Goal: Task Accomplishment & Management: Manage account settings

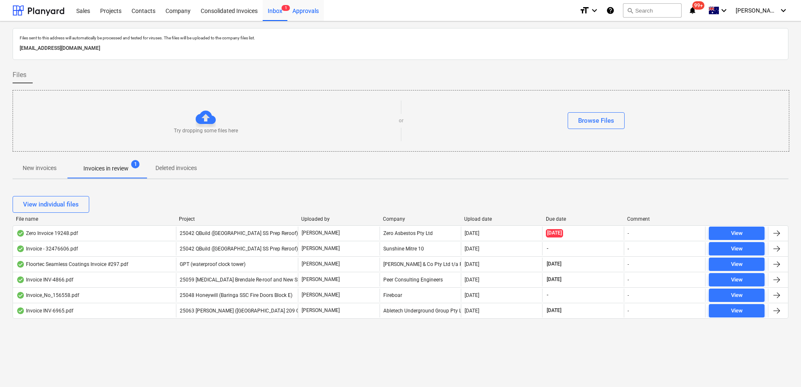
click at [305, 8] on div "Approvals" at bounding box center [305, 10] width 36 height 21
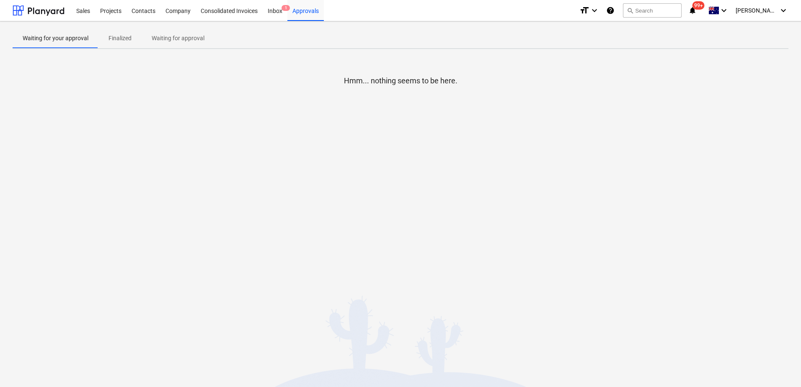
click at [129, 40] on p "Finalized" at bounding box center [120, 38] width 23 height 9
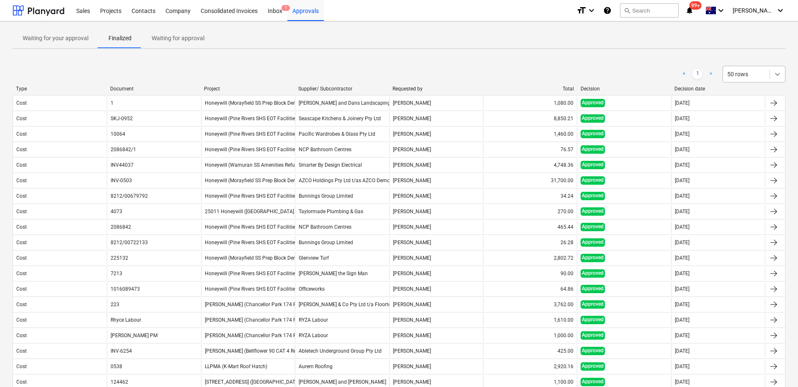
click at [778, 76] on icon at bounding box center [777, 74] width 8 height 8
click at [756, 163] on div "100 rows" at bounding box center [754, 161] width 63 height 13
click at [618, 69] on div "< 1 > option 100 rows, selected. Select is focused ,type to refine list, press …" at bounding box center [399, 74] width 773 height 17
click at [149, 14] on div "Contacts" at bounding box center [144, 10] width 34 height 21
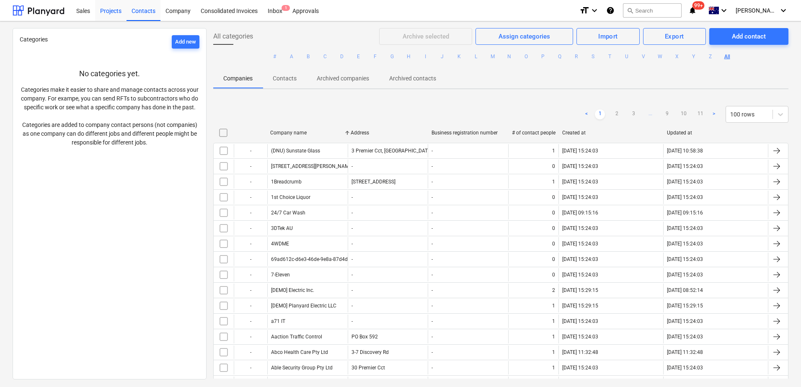
click at [108, 11] on div "Projects" at bounding box center [110, 10] width 31 height 21
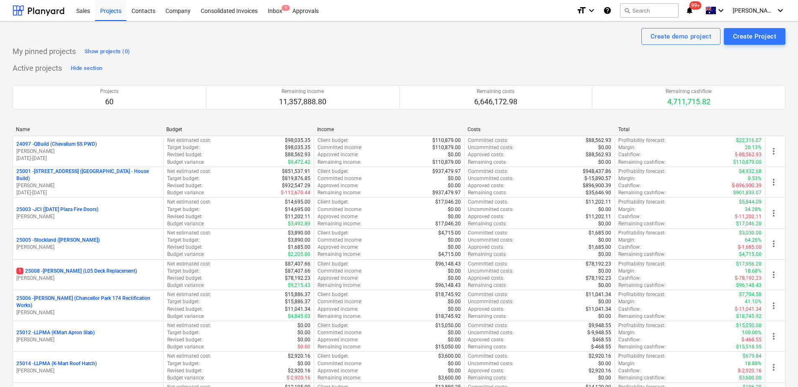
scroll to position [972, 0]
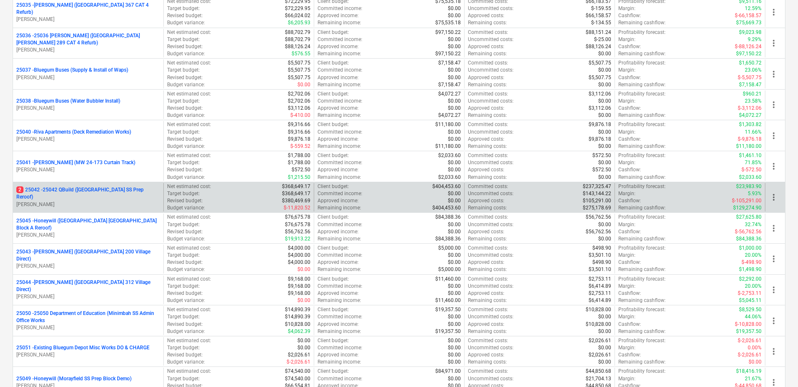
click at [124, 194] on p "2 25042 - 25042 QBuild ([GEOGRAPHIC_DATA] SS Prep Reroof)" at bounding box center [88, 193] width 144 height 14
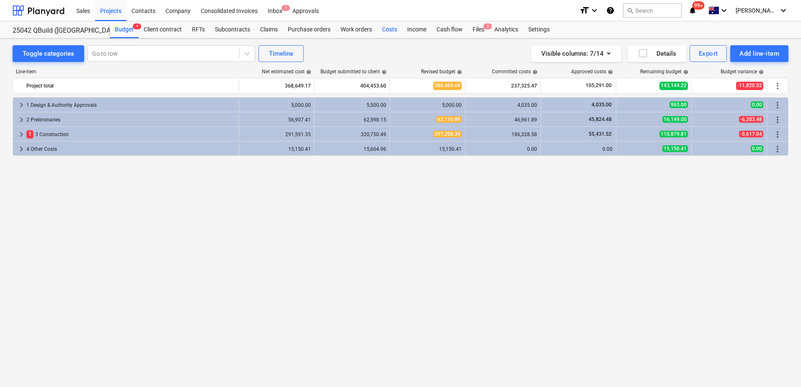
click at [393, 31] on div "Costs" at bounding box center [389, 29] width 25 height 17
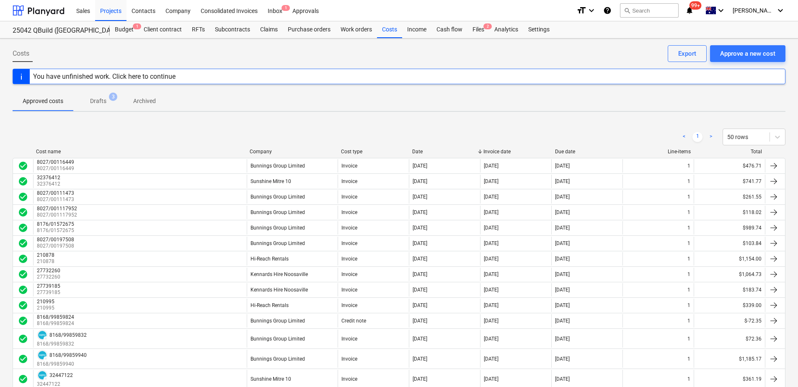
scroll to position [630, 0]
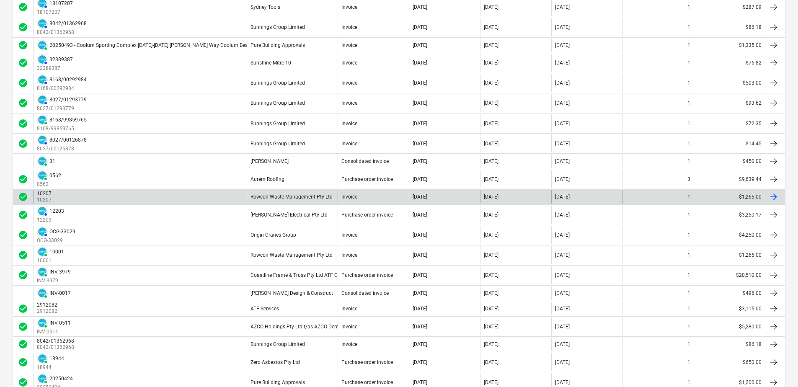
click at [114, 196] on div "10207 10207" at bounding box center [140, 196] width 214 height 13
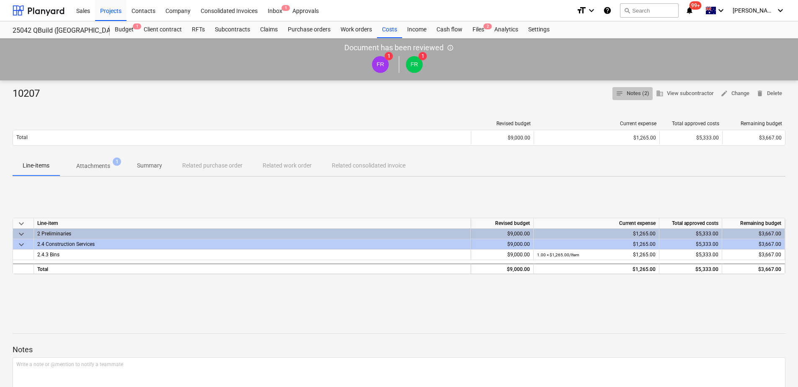
click at [629, 94] on span "notes Notes (2)" at bounding box center [633, 94] width 34 height 10
click at [103, 166] on p "Attachments" at bounding box center [93, 166] width 34 height 9
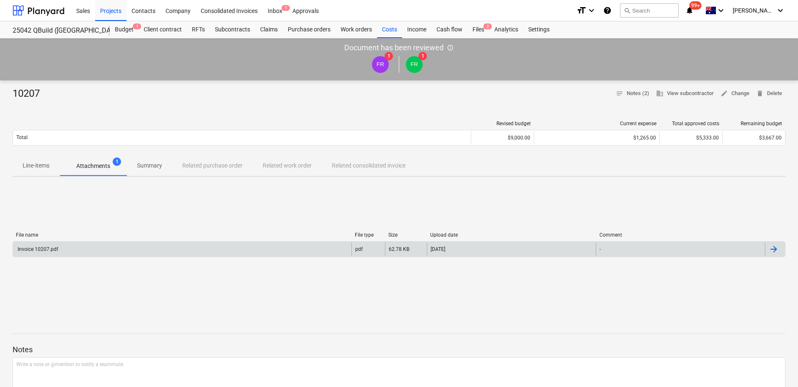
click at [250, 251] on div "Invoice 10207.pdf" at bounding box center [182, 249] width 338 height 13
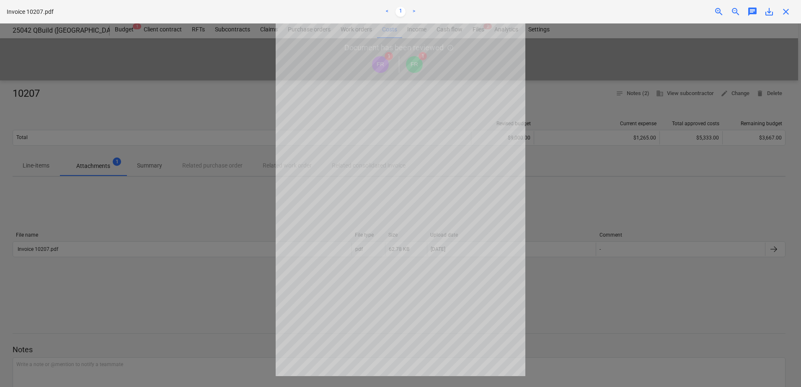
click at [785, 11] on span "close" at bounding box center [786, 12] width 10 height 10
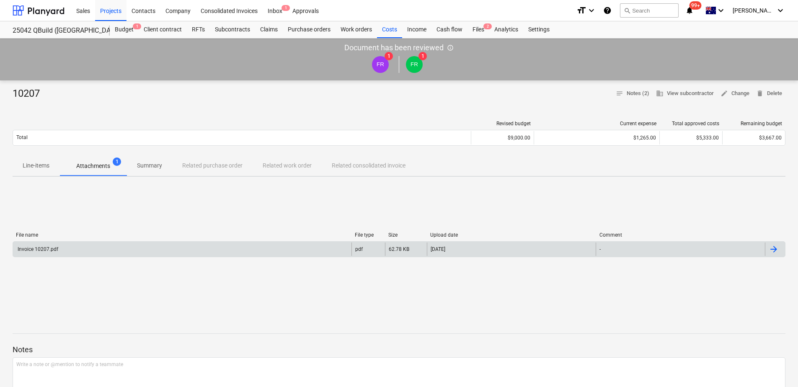
click at [116, 245] on div "Invoice 10207.pdf" at bounding box center [182, 249] width 338 height 13
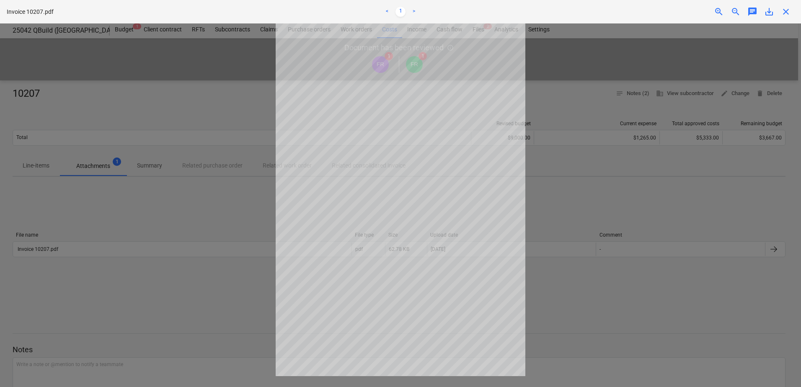
click at [768, 10] on span "save_alt" at bounding box center [769, 12] width 10 height 10
click at [787, 13] on span "close" at bounding box center [786, 12] width 10 height 10
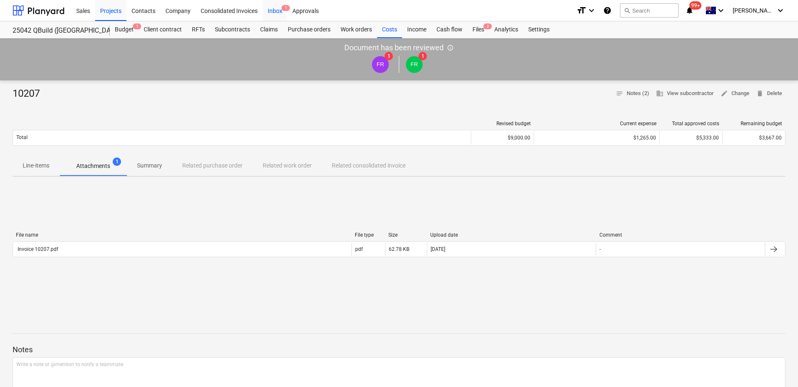
click at [276, 10] on div "Inbox 1" at bounding box center [275, 10] width 25 height 21
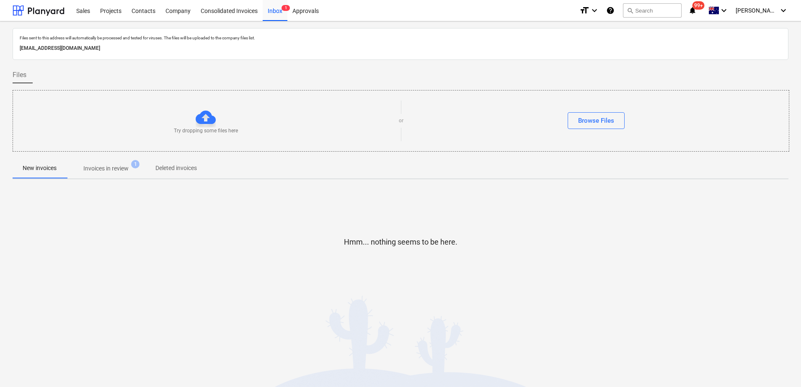
click at [117, 171] on p "Invoices in review" at bounding box center [105, 168] width 45 height 9
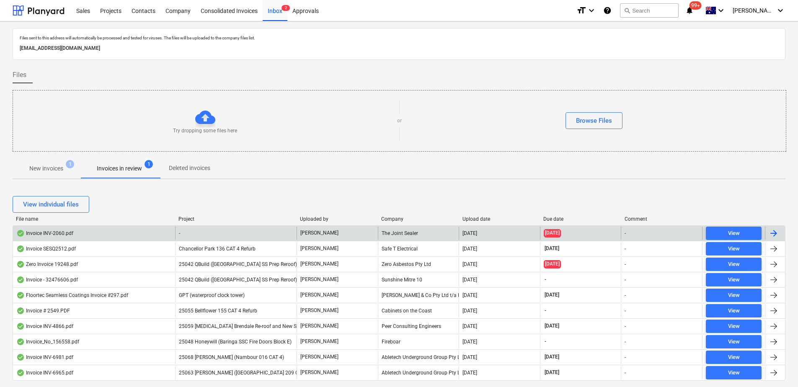
click at [196, 230] on div "-" at bounding box center [235, 233] width 121 height 13
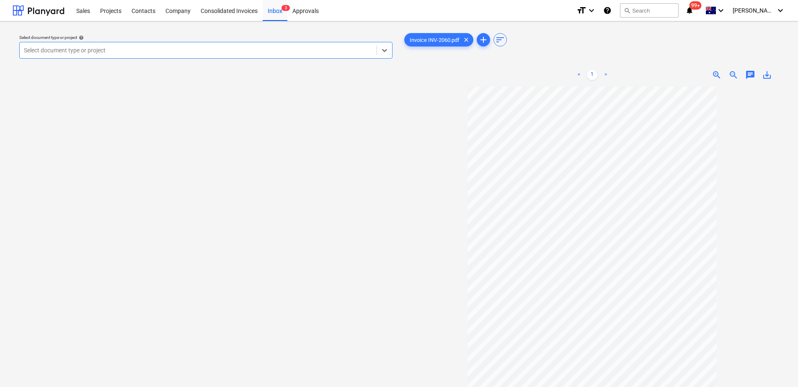
click at [65, 54] on div at bounding box center [198, 50] width 349 height 8
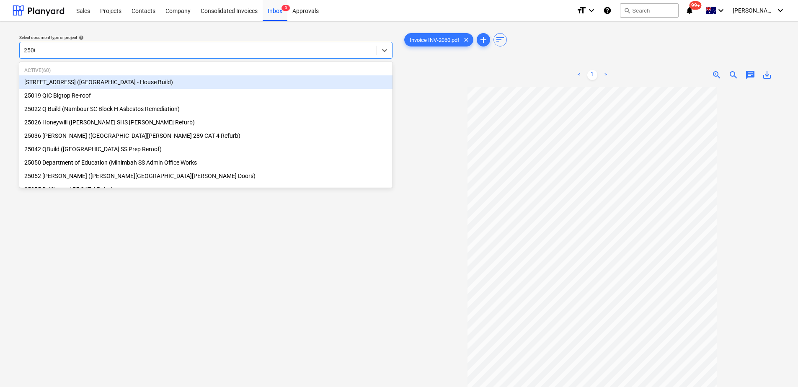
type input "25001"
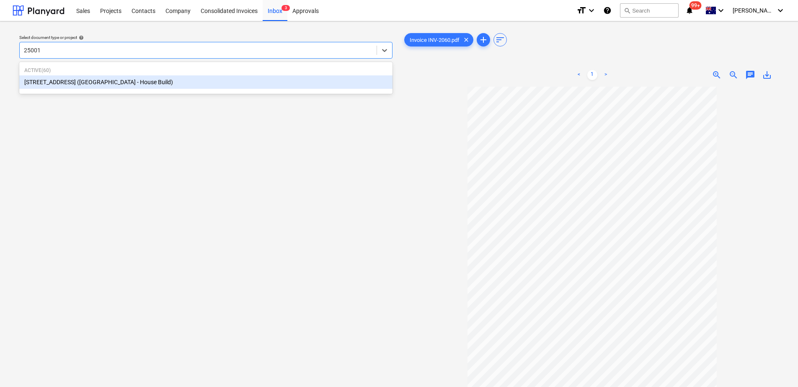
click at [86, 81] on div "[STREET_ADDRESS] ([GEOGRAPHIC_DATA] - House Build)" at bounding box center [205, 81] width 373 height 13
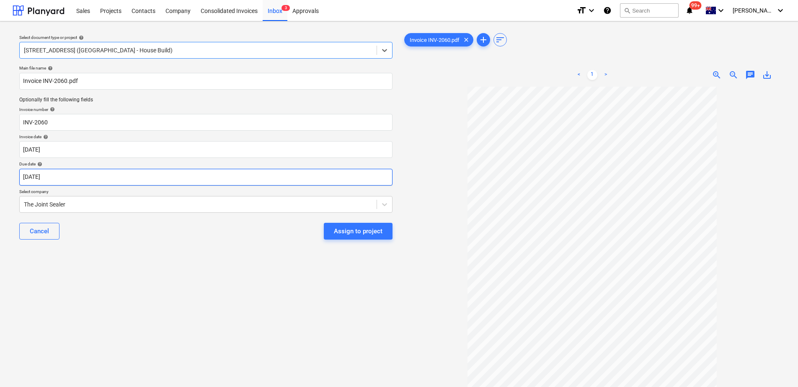
click at [62, 176] on body "Sales Projects Contacts Company Consolidated Invoices Inbox 3 Approvals format_…" at bounding box center [399, 193] width 798 height 387
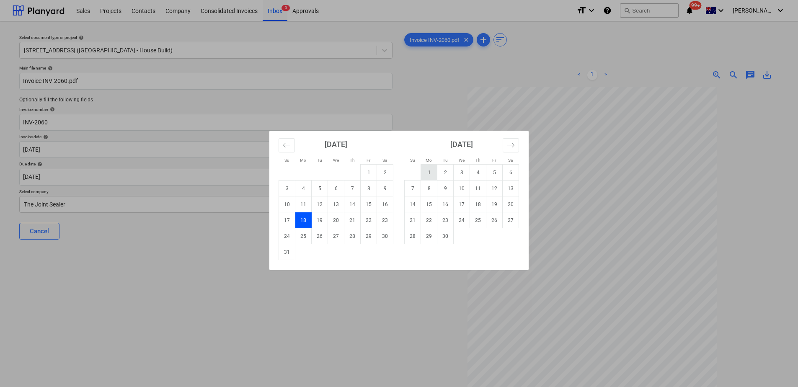
click at [426, 173] on td "1" at bounding box center [429, 173] width 16 height 16
type input "[DATE]"
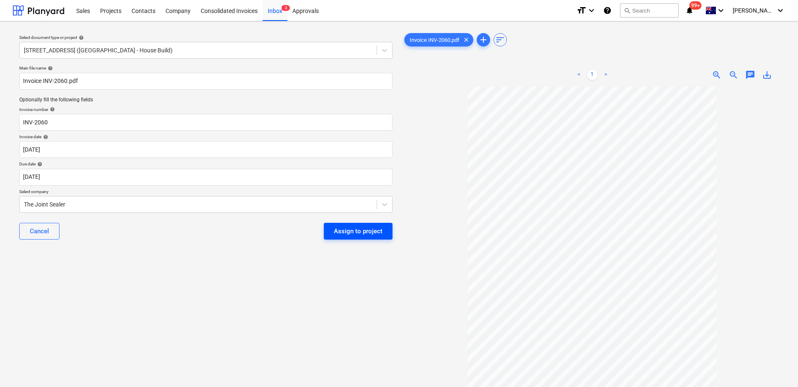
click at [367, 232] on div "Assign to project" at bounding box center [358, 231] width 49 height 11
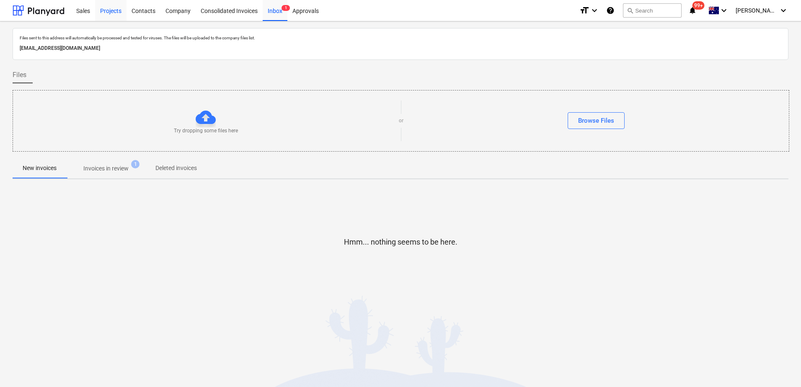
click at [116, 13] on div "Projects" at bounding box center [110, 10] width 31 height 21
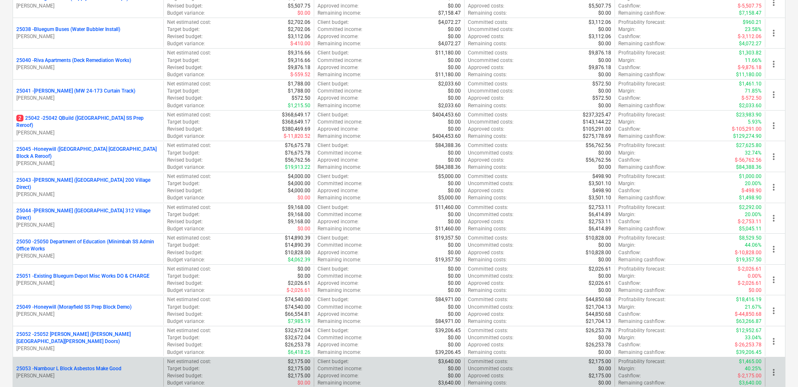
scroll to position [1039, 0]
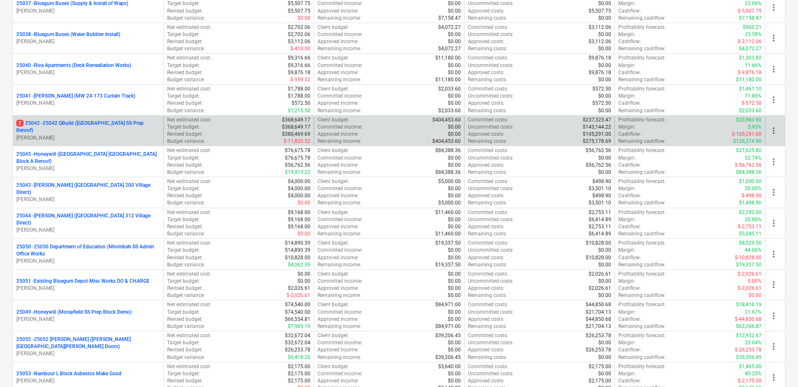
click at [103, 134] on p "[PERSON_NAME]" at bounding box center [88, 137] width 144 height 7
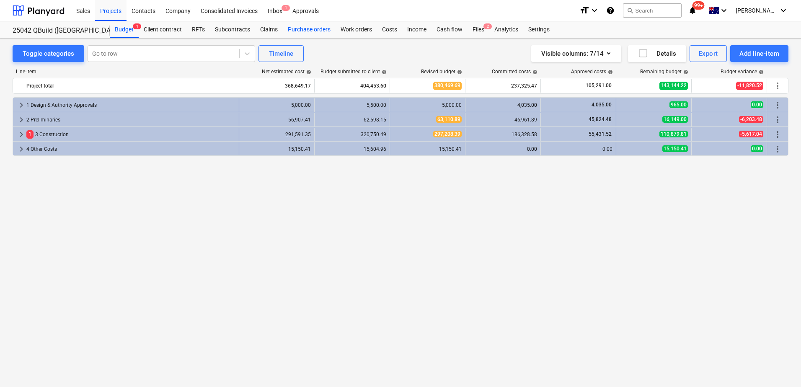
click at [305, 29] on div "Purchase orders" at bounding box center [309, 29] width 53 height 17
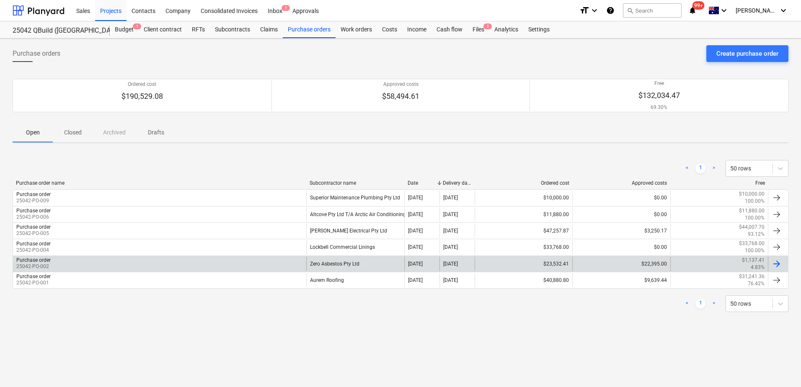
click at [337, 264] on div "Zero Asbestos Pty Ltd" at bounding box center [355, 264] width 98 height 14
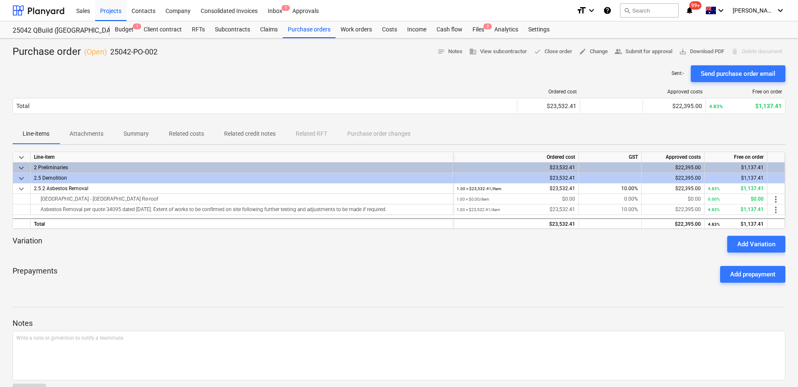
click at [140, 137] on p "Summary" at bounding box center [136, 133] width 25 height 9
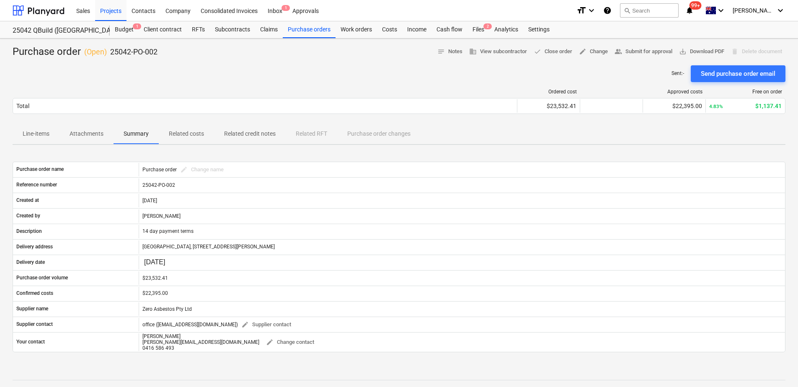
click at [34, 137] on p "Line-items" at bounding box center [36, 133] width 27 height 9
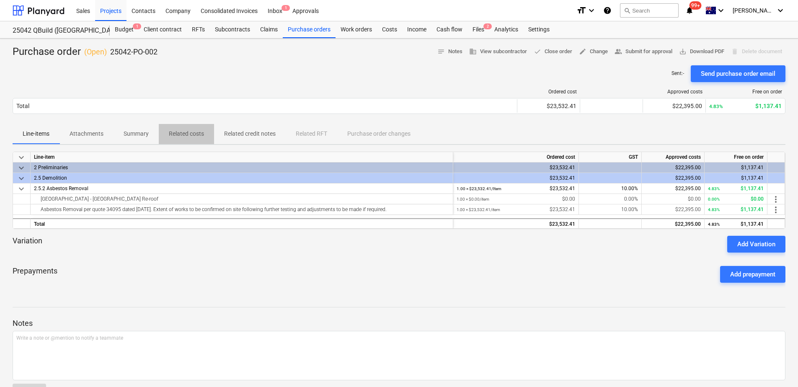
click at [196, 137] on p "Related costs" at bounding box center [186, 133] width 35 height 9
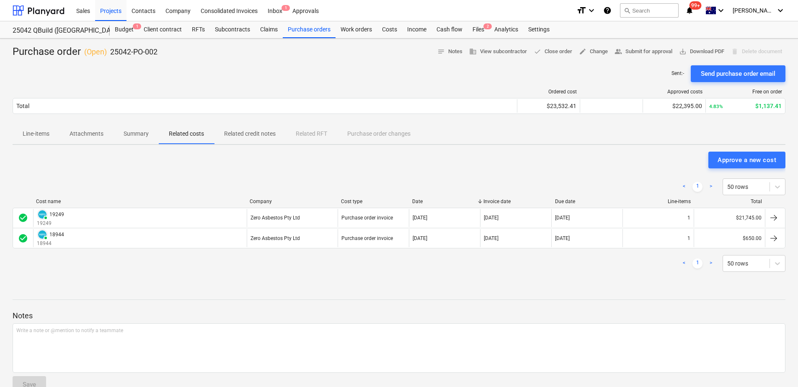
click at [26, 131] on p "Line-items" at bounding box center [36, 133] width 27 height 9
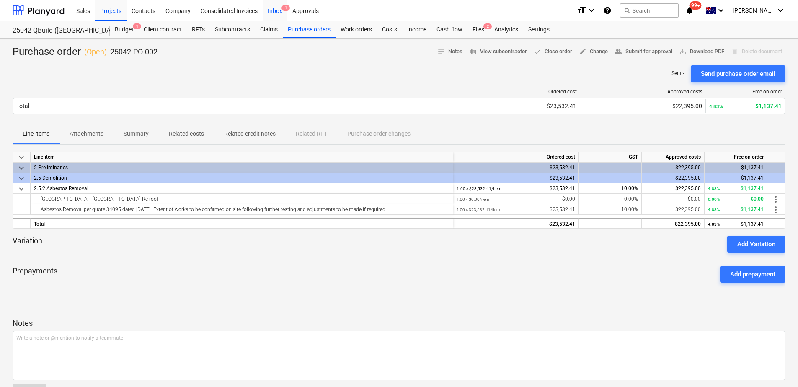
click at [282, 13] on div "Inbox 1" at bounding box center [275, 10] width 25 height 21
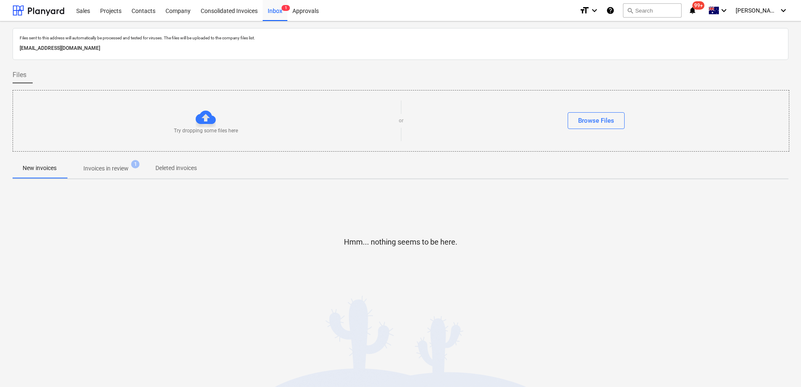
click at [116, 170] on p "Invoices in review" at bounding box center [105, 168] width 45 height 9
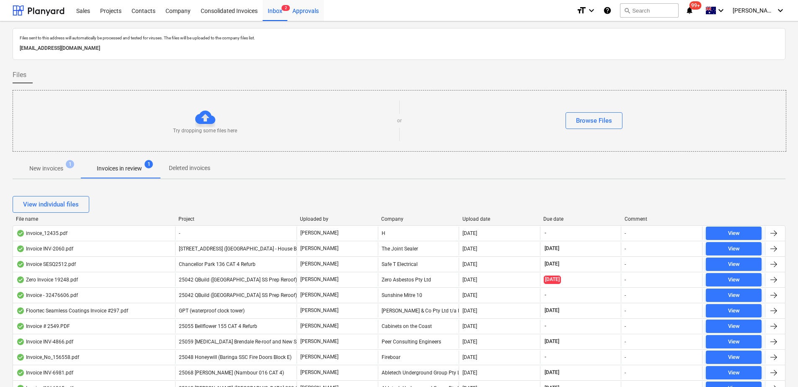
click at [305, 6] on div "Approvals" at bounding box center [305, 10] width 36 height 21
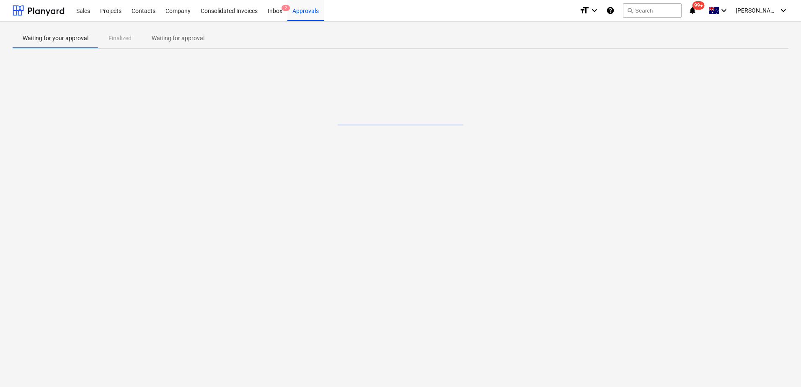
click at [200, 36] on p "Waiting for approval" at bounding box center [178, 38] width 53 height 9
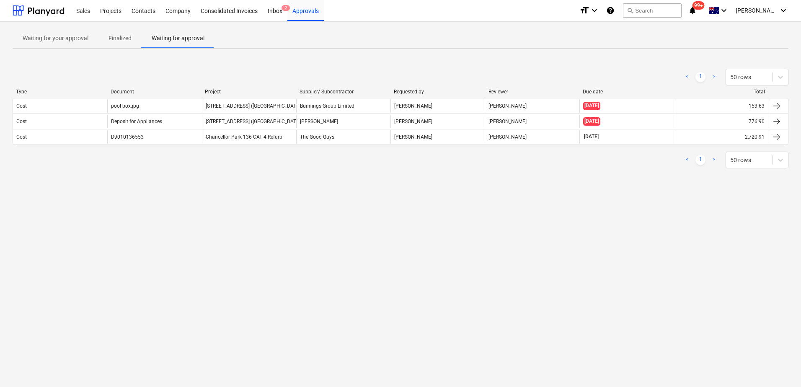
click at [58, 38] on p "Waiting for your approval" at bounding box center [56, 38] width 66 height 9
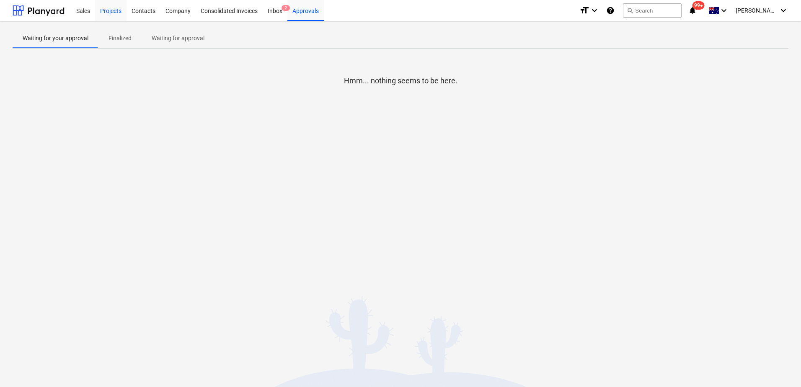
click at [120, 13] on div "Projects" at bounding box center [110, 10] width 31 height 21
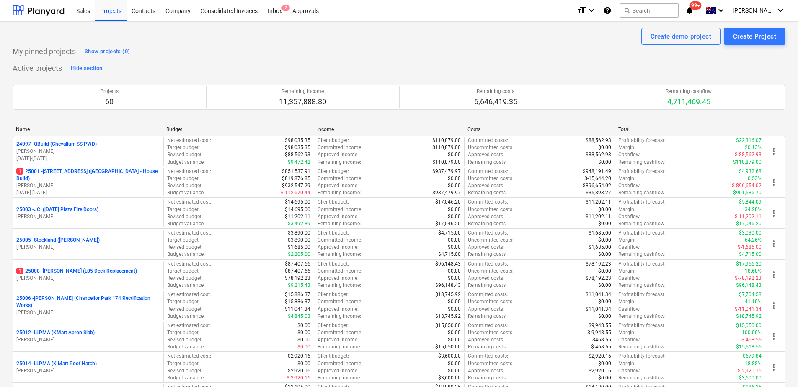
scroll to position [1092, 0]
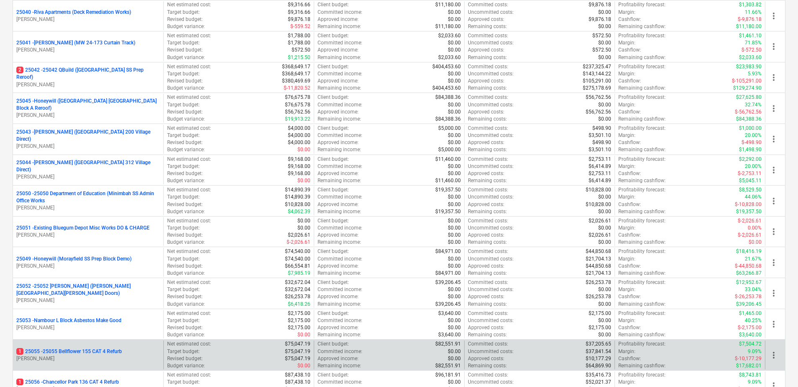
click at [117, 350] on p "1 25055 - 25055 Bellflower 155 CAT 4 Refurb" at bounding box center [69, 351] width 106 height 7
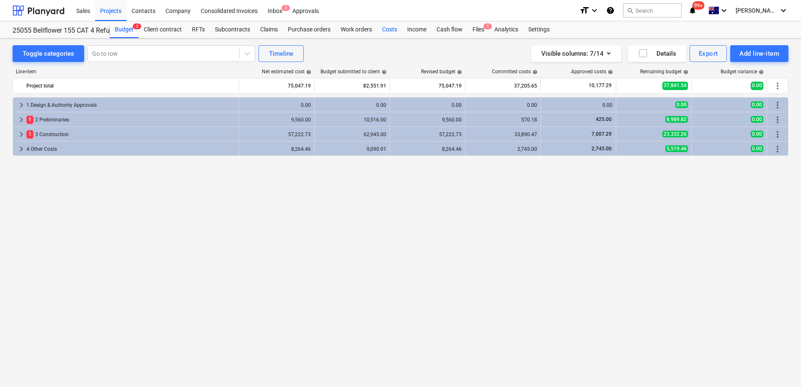
click at [388, 31] on div "Costs" at bounding box center [389, 29] width 25 height 17
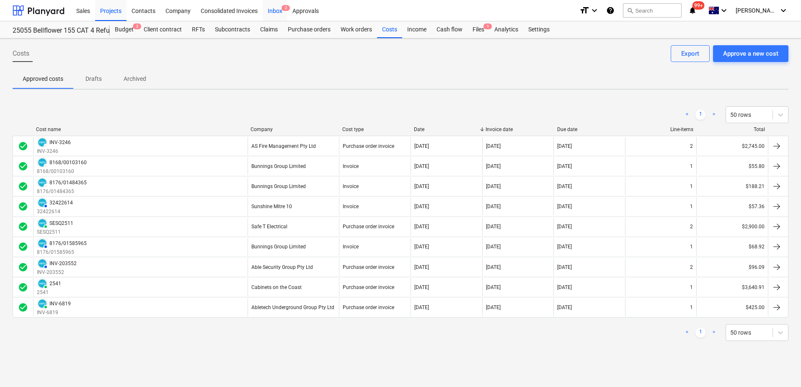
click at [278, 14] on div "Inbox 2" at bounding box center [275, 10] width 25 height 21
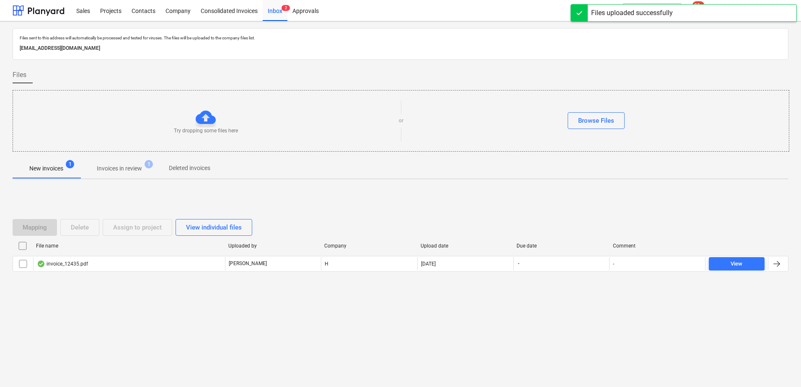
click at [136, 169] on p "Invoices in review" at bounding box center [119, 168] width 45 height 9
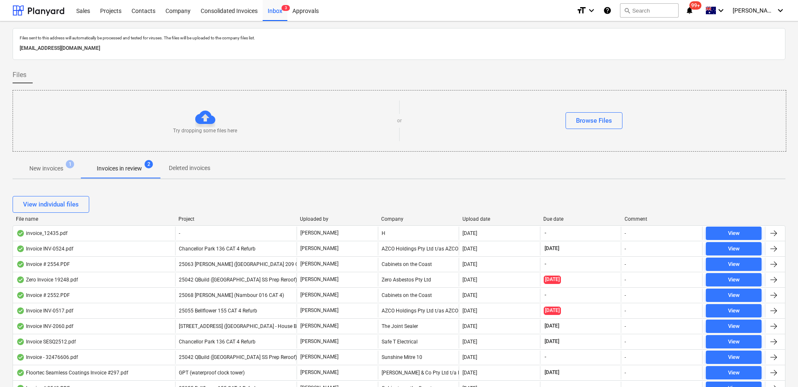
click at [61, 164] on p "New invoices" at bounding box center [46, 168] width 34 height 9
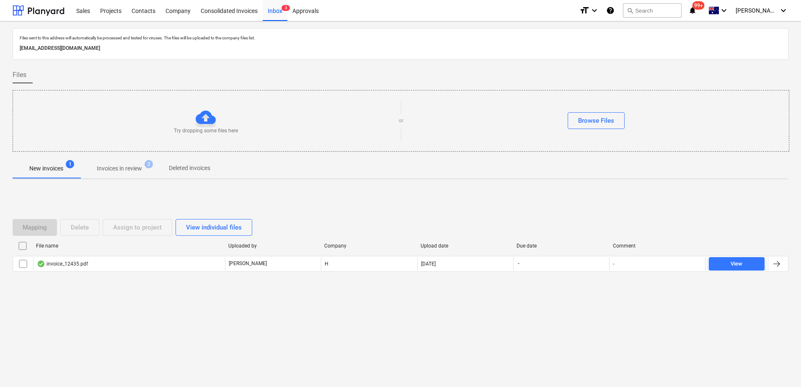
click at [129, 174] on span "Invoices in review 2" at bounding box center [119, 168] width 79 height 15
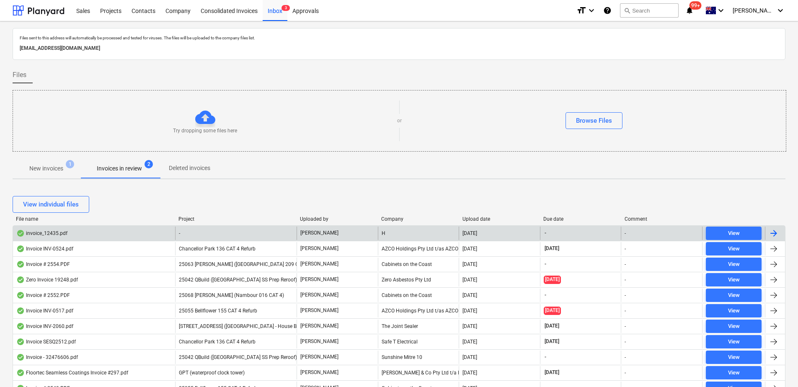
click at [205, 235] on div "-" at bounding box center [235, 233] width 121 height 13
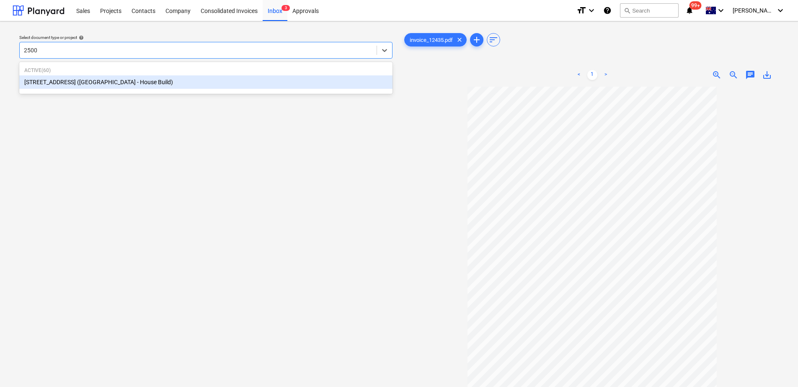
type input "25001"
click at [65, 83] on div "[STREET_ADDRESS] ([GEOGRAPHIC_DATA] - House Build)" at bounding box center [205, 81] width 373 height 13
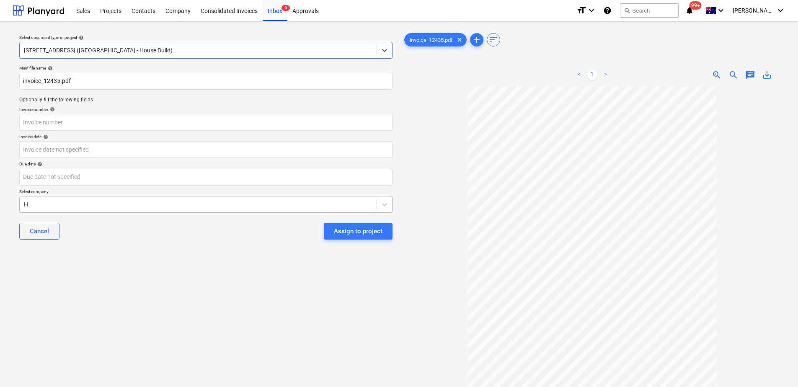
click at [36, 204] on div at bounding box center [198, 204] width 349 height 8
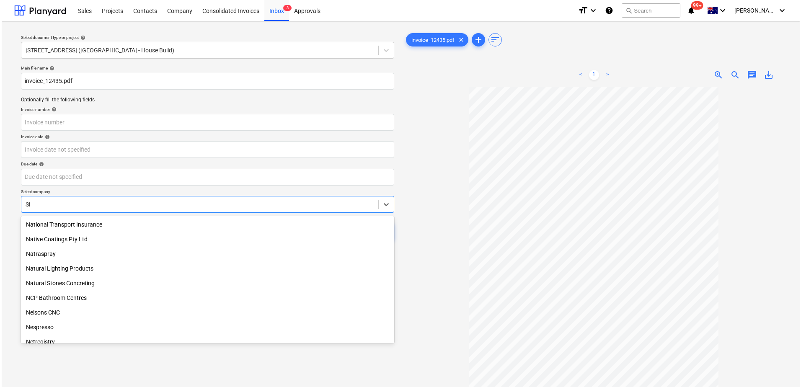
scroll to position [725, 0]
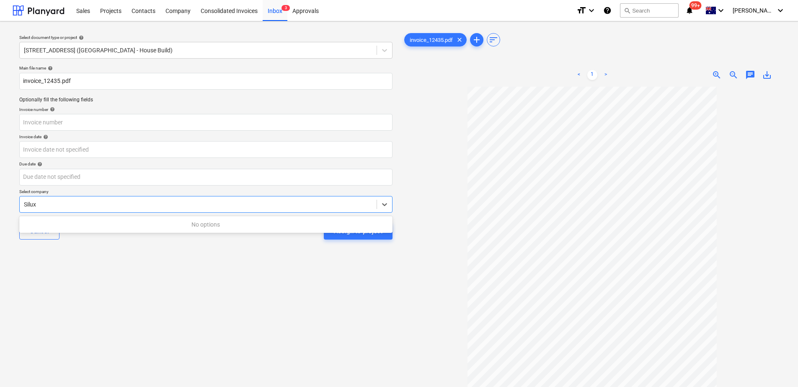
type input "Silux"
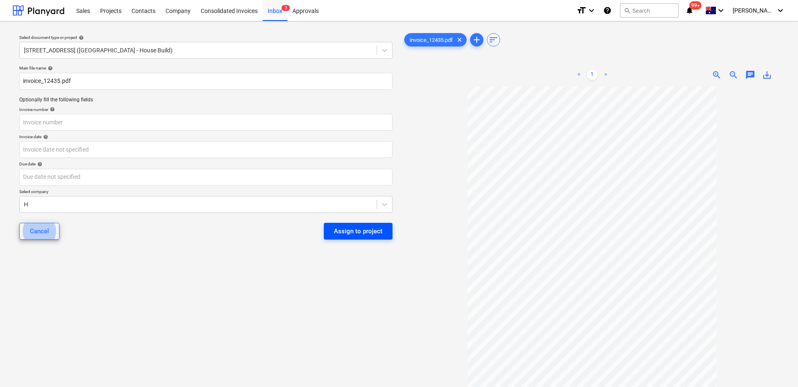
click at [341, 233] on div "Assign to project" at bounding box center [358, 231] width 49 height 11
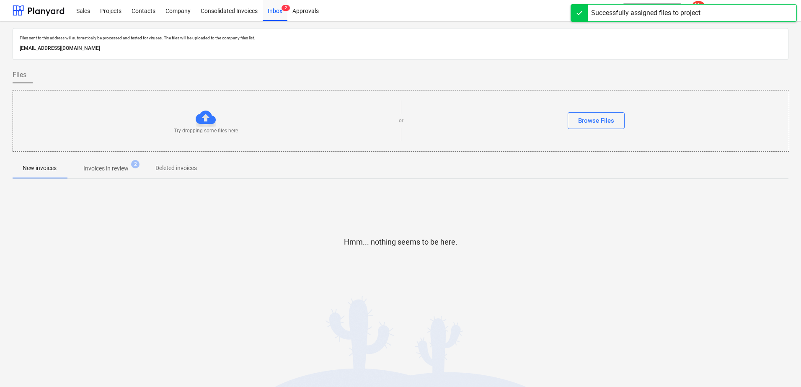
click at [121, 171] on p "Invoices in review" at bounding box center [105, 168] width 45 height 9
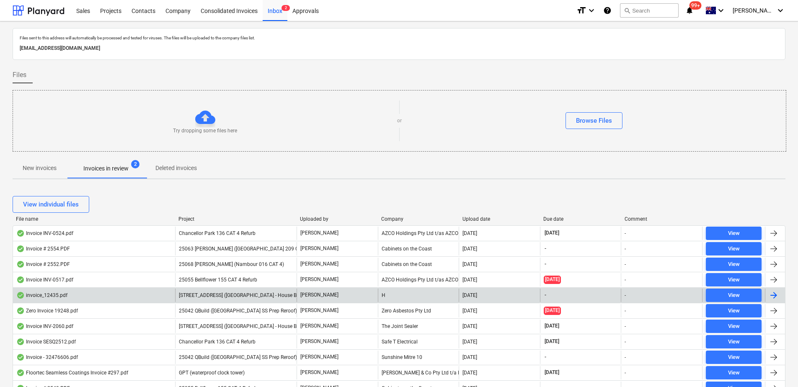
click at [216, 291] on div "[STREET_ADDRESS] ([GEOGRAPHIC_DATA] - House Build)" at bounding box center [235, 295] width 121 height 13
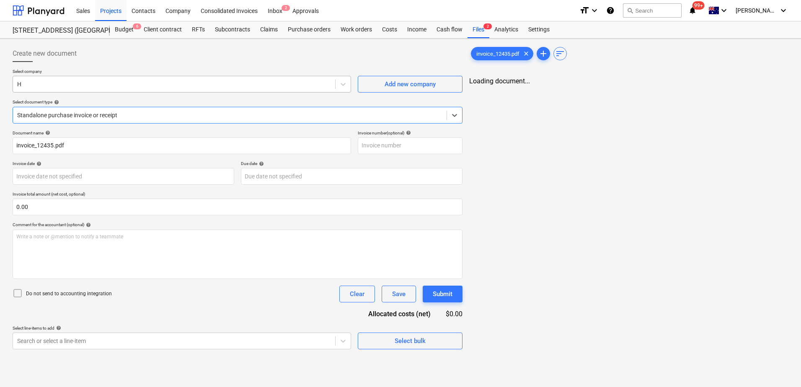
click at [53, 87] on div at bounding box center [174, 84] width 314 height 8
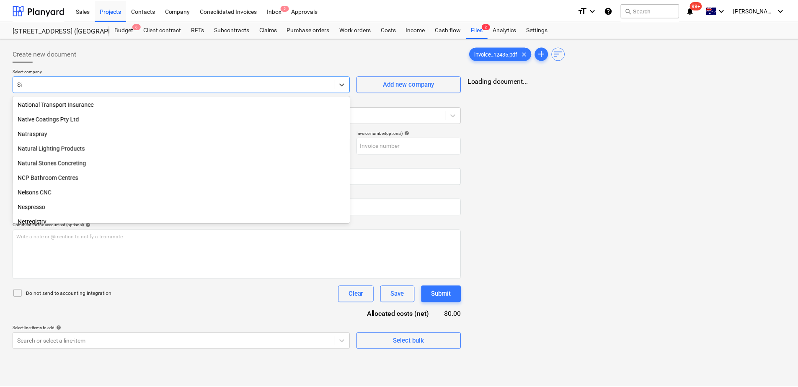
scroll to position [739, 0]
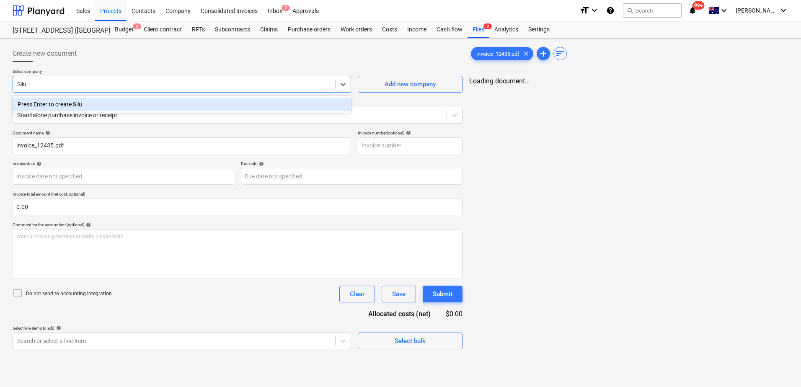
type input "Silux"
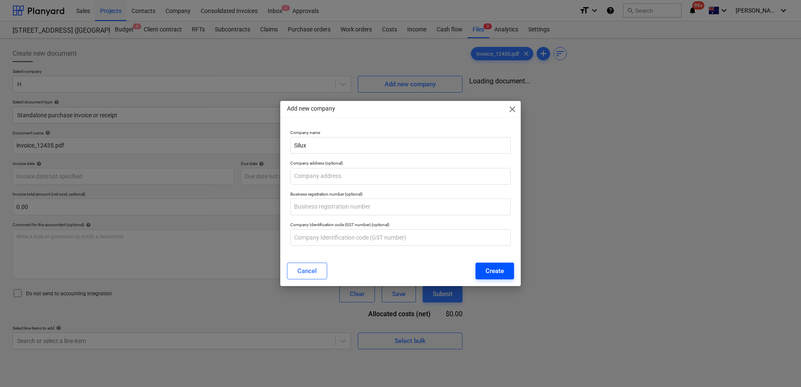
click at [493, 269] on div "Create" at bounding box center [495, 271] width 18 height 11
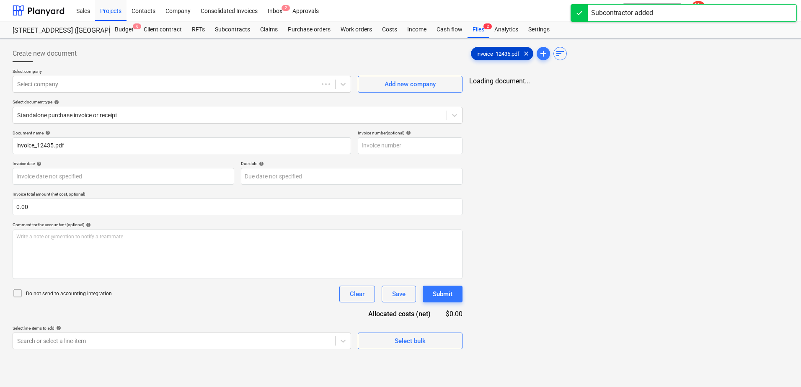
click at [503, 54] on span "invoice_12435.pdf" at bounding box center [497, 54] width 53 height 6
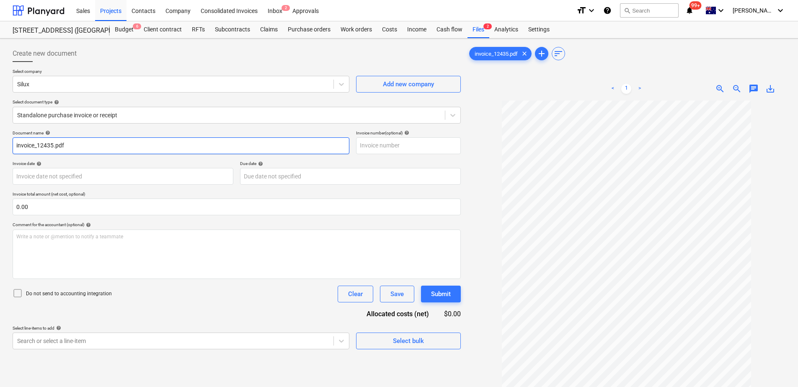
drag, startPoint x: 38, startPoint y: 147, endPoint x: 53, endPoint y: 144, distance: 15.7
click at [53, 144] on input "invoice_12435.pdf" at bounding box center [181, 145] width 337 height 17
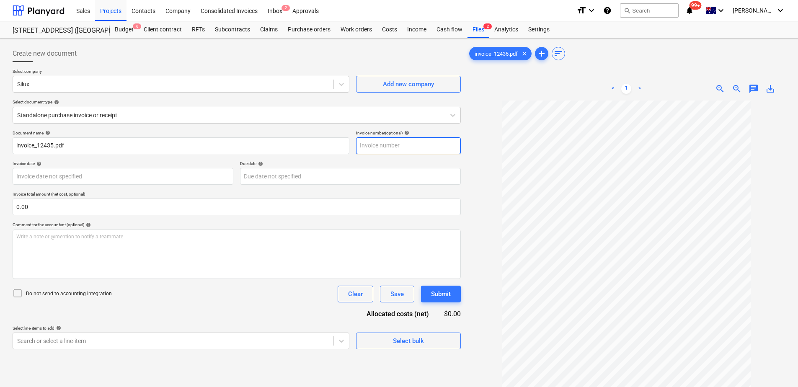
click at [368, 148] on input "text" at bounding box center [408, 145] width 105 height 17
paste input "12435"
type input "12435"
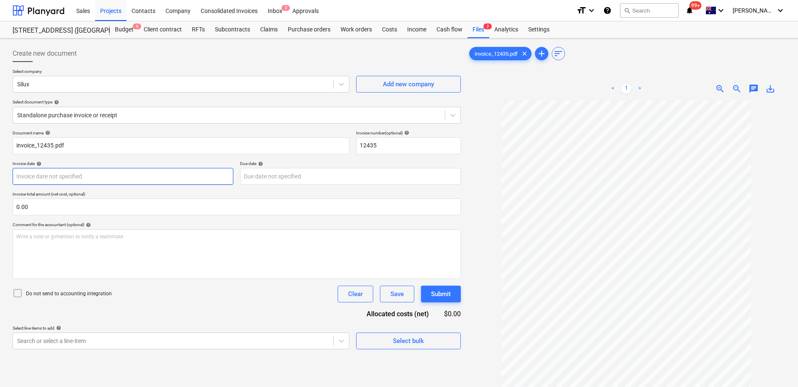
click at [46, 177] on body "Sales Projects Contacts Company Consolidated Invoices Inbox 2 Approvals format_…" at bounding box center [399, 193] width 798 height 387
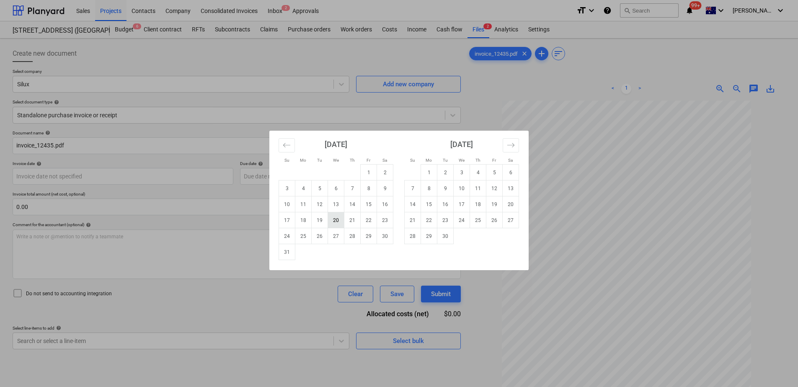
click at [334, 220] on td "20" at bounding box center [336, 220] width 16 height 16
type input "[DATE]"
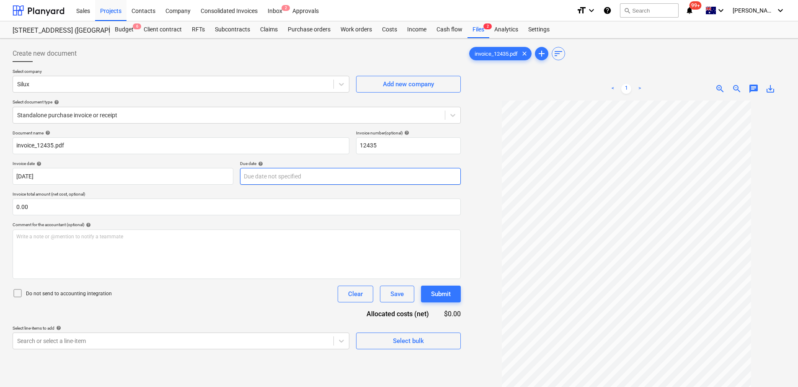
click at [258, 177] on body "Sales Projects Contacts Company Consolidated Invoices Inbox 2 Approvals format_…" at bounding box center [399, 193] width 798 height 387
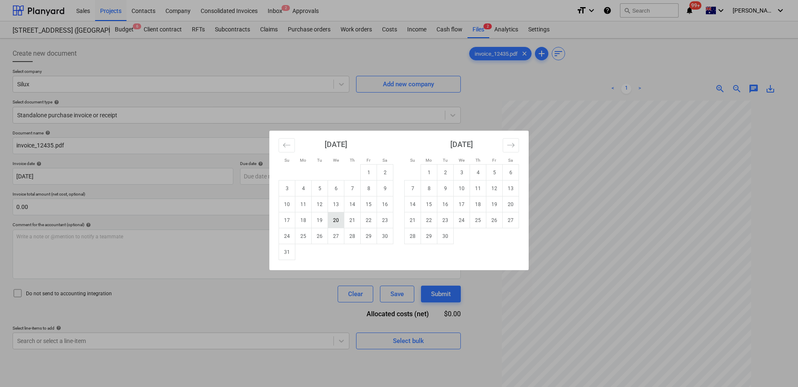
click at [332, 219] on td "20" at bounding box center [336, 220] width 16 height 16
type input "[DATE]"
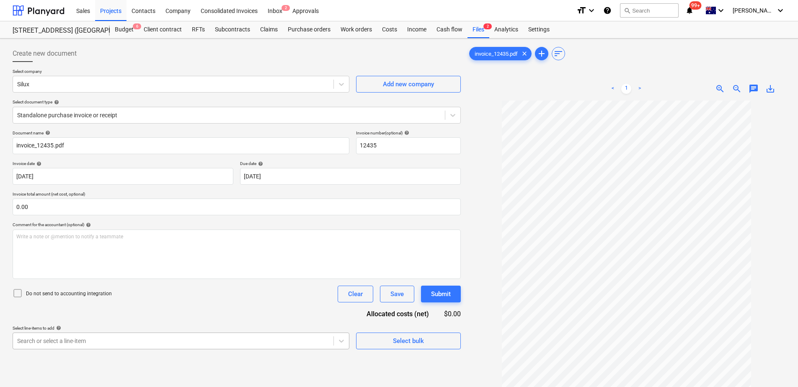
click at [120, 341] on body "Sales Projects Contacts Company Consolidated Invoices Inbox 2 Approvals format_…" at bounding box center [399, 193] width 798 height 387
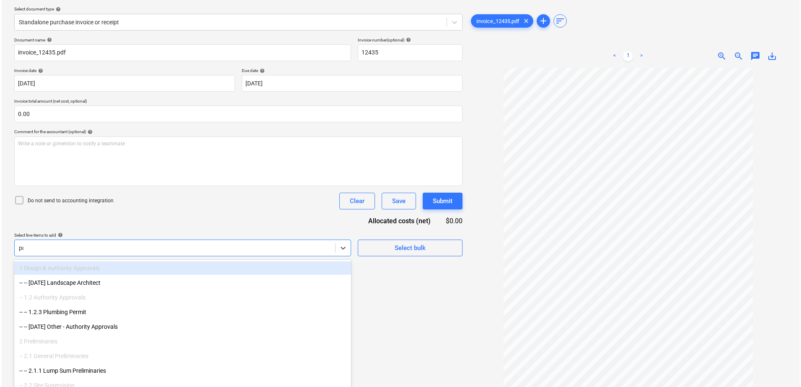
scroll to position [84, 0]
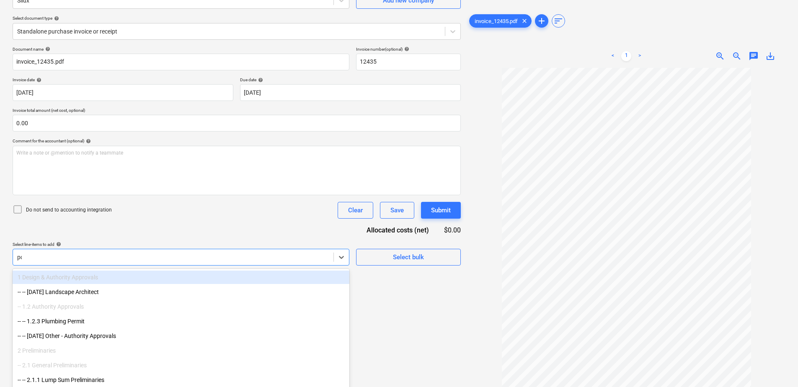
type input "poo"
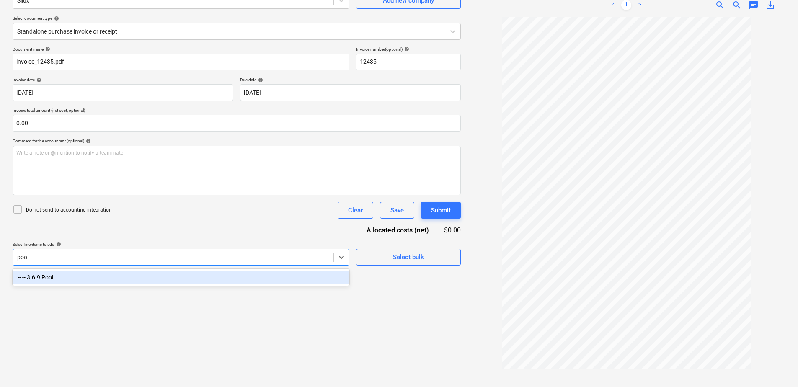
click at [99, 279] on div "-- -- 3.6.9 Pool" at bounding box center [181, 277] width 337 height 13
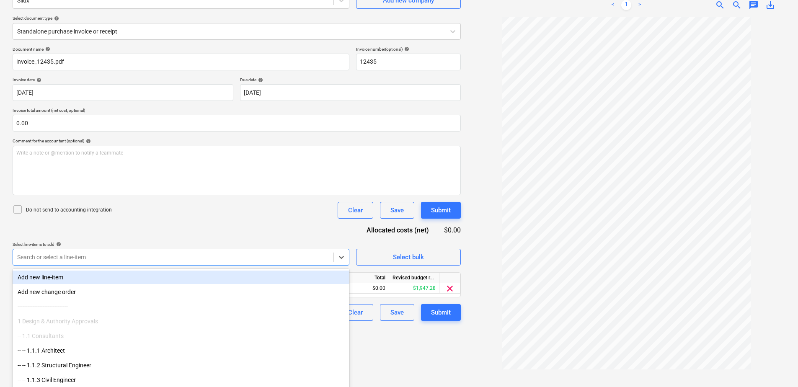
click at [147, 224] on div "Document name help invoice_12435.pdf Invoice number (optional) help 12435 Invoi…" at bounding box center [237, 184] width 448 height 274
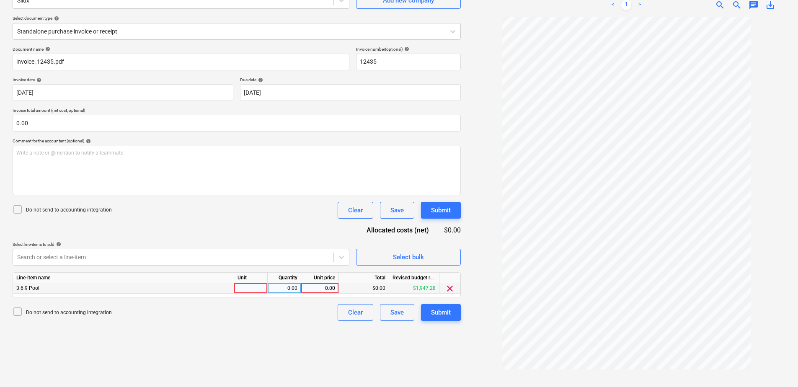
click at [243, 287] on div at bounding box center [251, 288] width 34 height 10
type input "Item"
type input "109.55"
click at [439, 314] on div "Submit" at bounding box center [441, 312] width 20 height 11
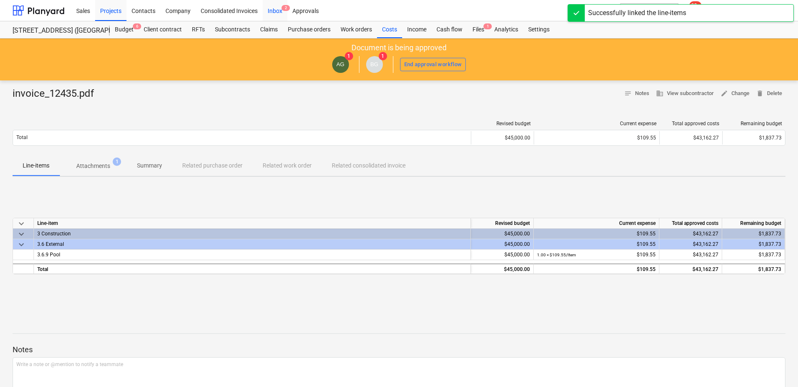
click at [272, 11] on div "Inbox 2" at bounding box center [275, 10] width 25 height 21
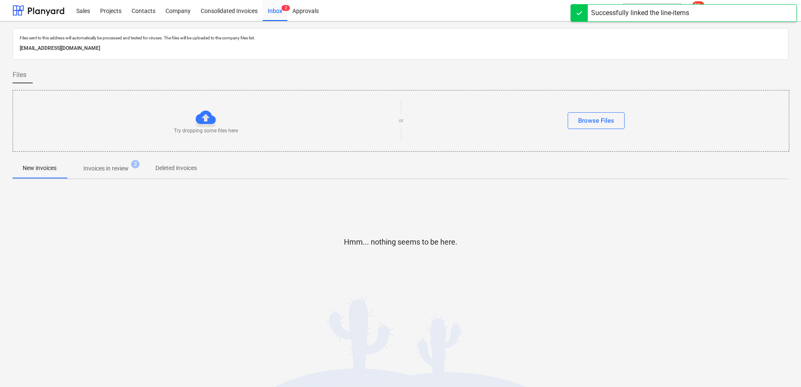
click at [119, 171] on p "Invoices in review" at bounding box center [105, 168] width 45 height 9
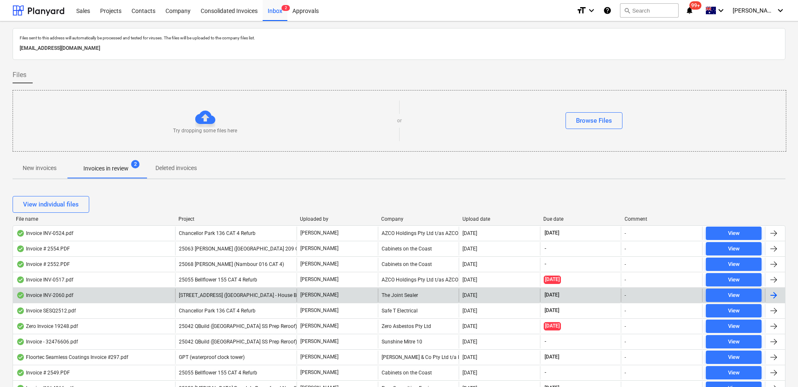
click at [238, 298] on div "[STREET_ADDRESS] ([GEOGRAPHIC_DATA] - House Build)" at bounding box center [235, 295] width 121 height 13
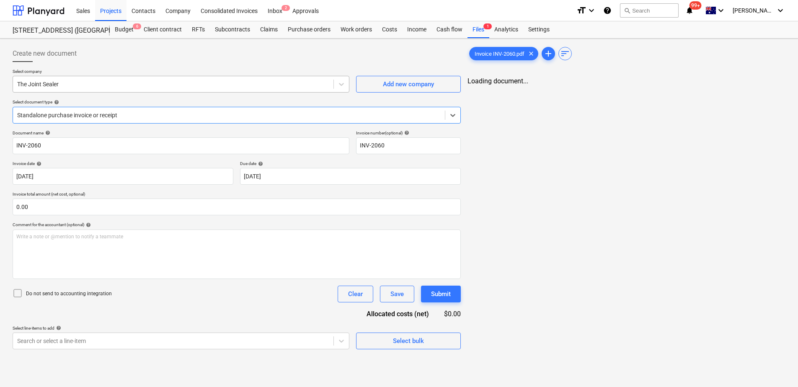
type input "INV-2060"
type input "[DATE]"
click at [114, 117] on div at bounding box center [229, 115] width 424 height 8
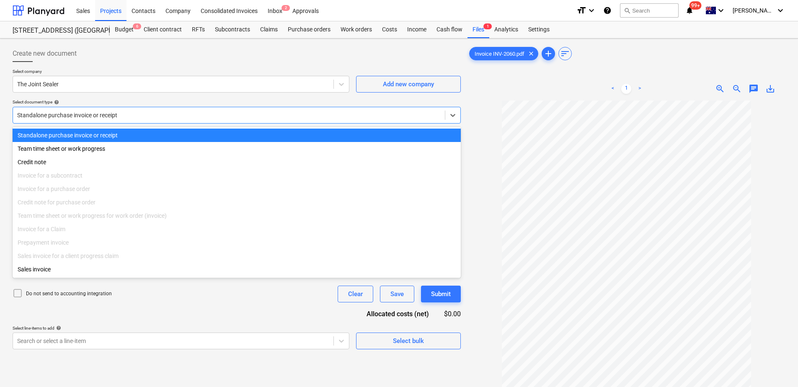
click at [114, 117] on div at bounding box center [229, 115] width 424 height 8
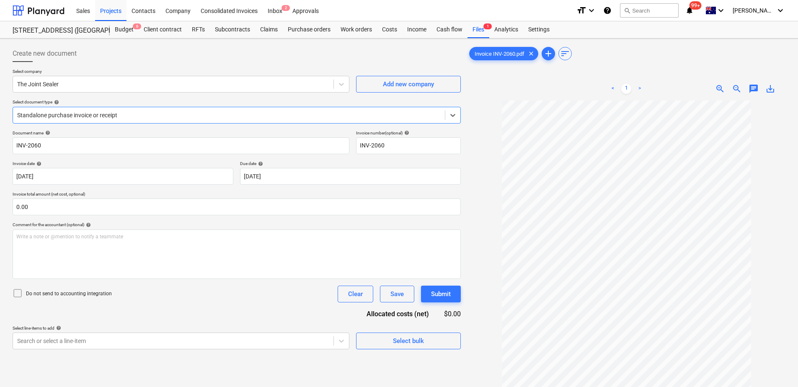
click at [98, 114] on div at bounding box center [229, 115] width 424 height 8
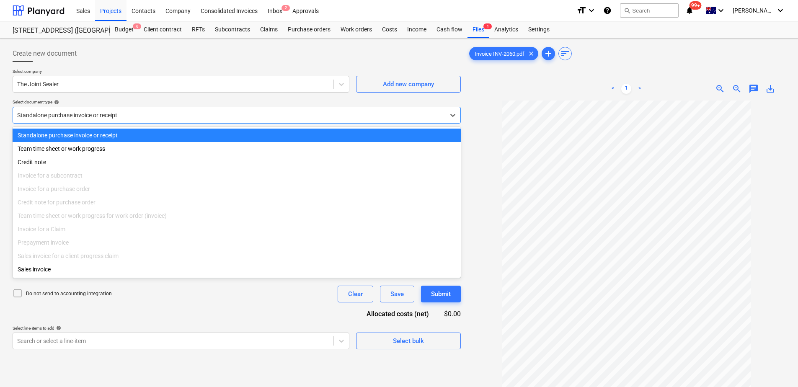
click at [98, 114] on div at bounding box center [229, 115] width 424 height 8
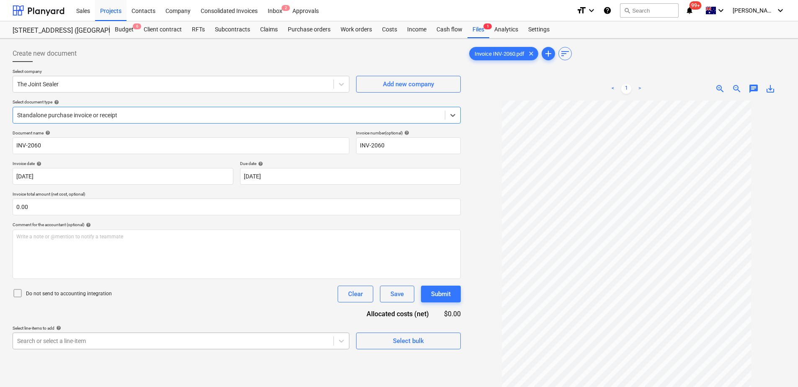
scroll to position [93, 0]
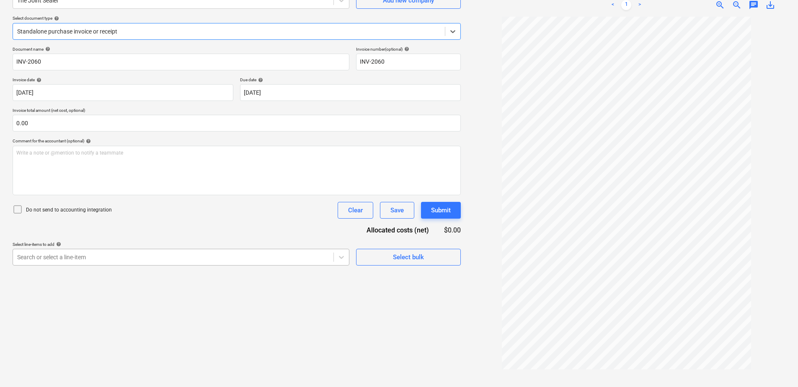
click at [180, 303] on body "Sales Projects Contacts Company Consolidated Invoices Inbox 2 Approvals format_…" at bounding box center [399, 109] width 798 height 387
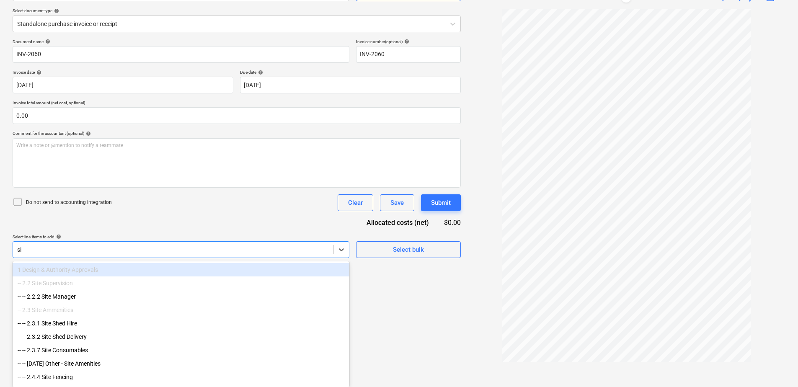
type input "s"
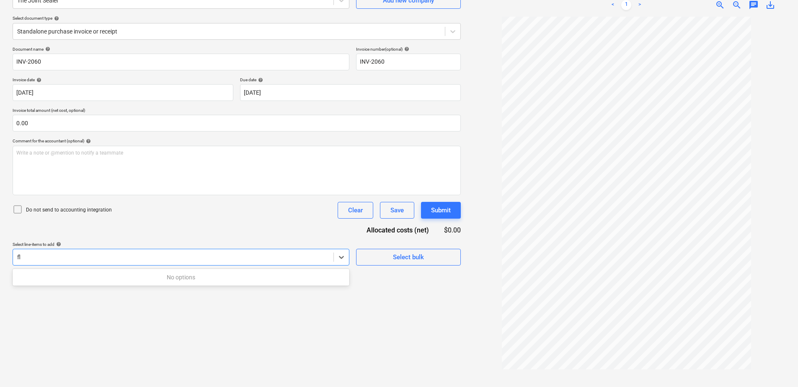
scroll to position [84, 0]
type input "f"
type input "s"
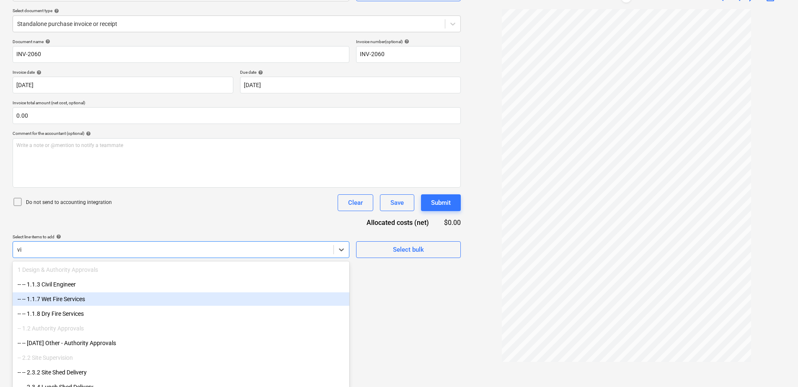
type input "vin"
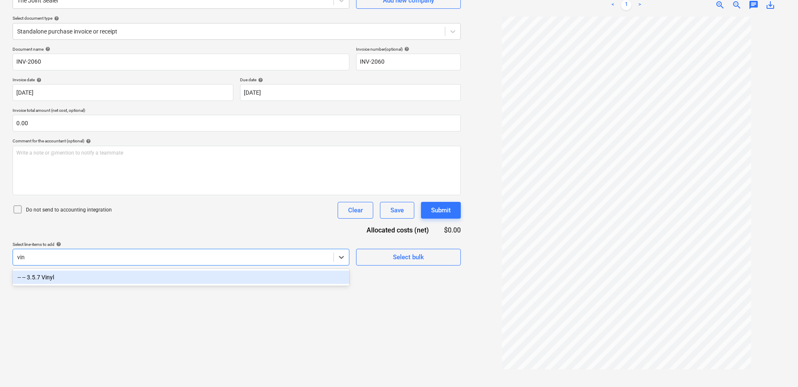
scroll to position [84, 0]
click at [207, 279] on div "-- -- 3.5.7 Vinyl" at bounding box center [181, 277] width 337 height 13
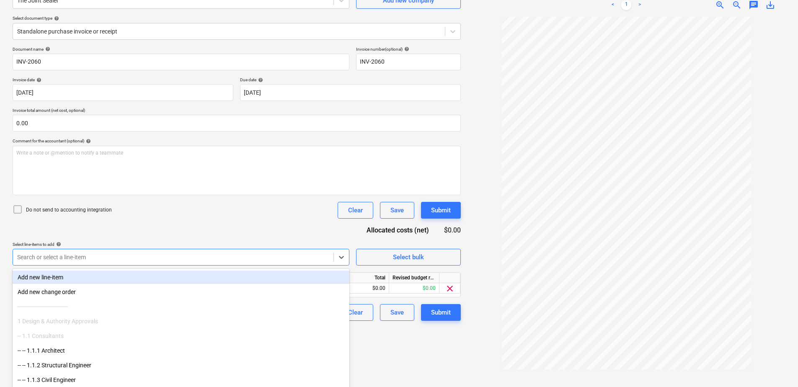
click at [238, 222] on div "Document name help INV-2060 Invoice number (optional) help INV-2060 Invoice dat…" at bounding box center [237, 184] width 448 height 274
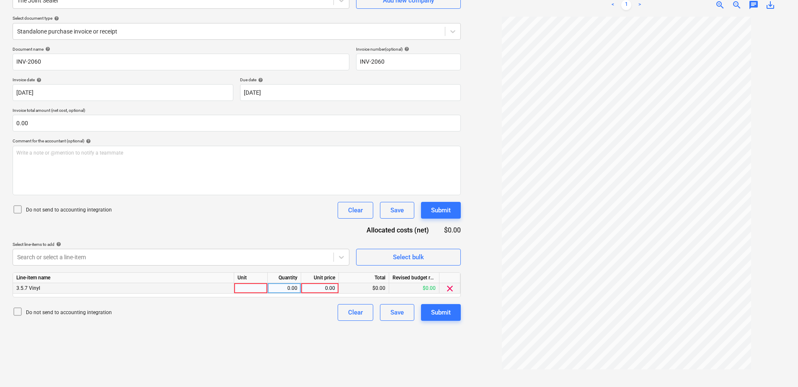
click at [255, 289] on div at bounding box center [251, 288] width 34 height 10
click at [58, 261] on div at bounding box center [173, 257] width 312 height 8
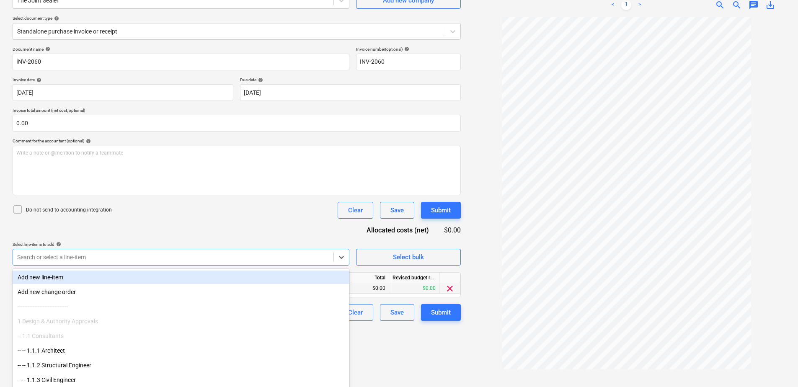
click at [58, 255] on div "Search or select a line-item" at bounding box center [181, 257] width 337 height 17
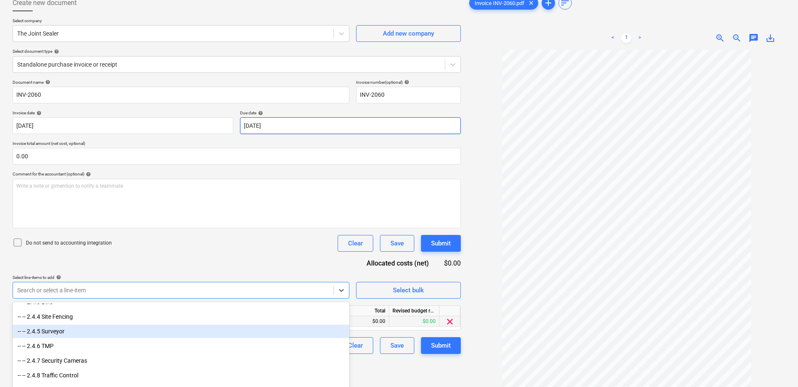
scroll to position [0, 0]
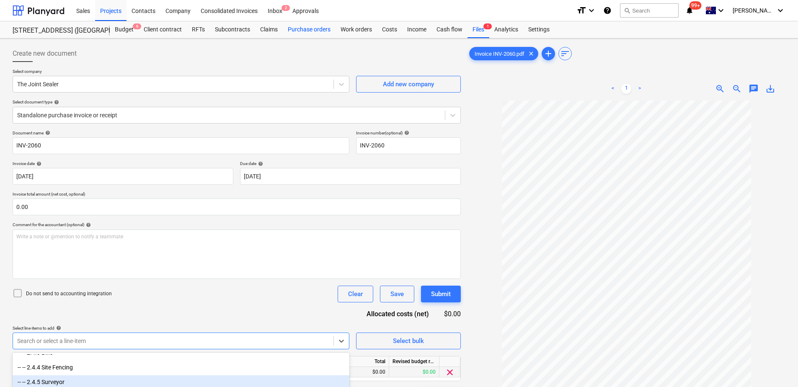
click at [299, 34] on div "Purchase orders" at bounding box center [309, 29] width 53 height 17
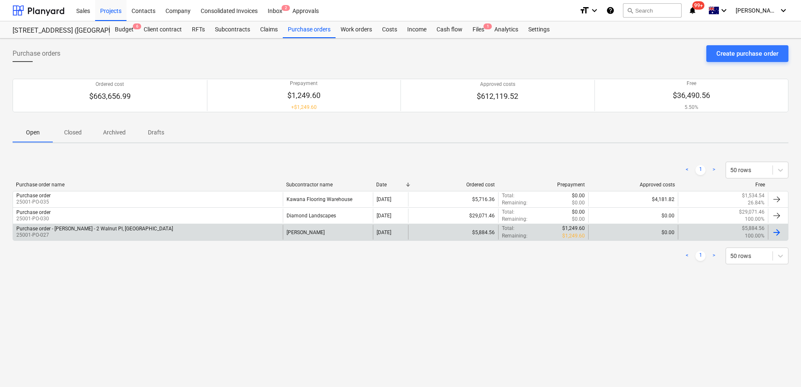
click at [206, 232] on div "Purchase order - [PERSON_NAME] - 2 Walnut Pl, [GEOGRAPHIC_DATA] 25001-PO-027" at bounding box center [148, 232] width 270 height 14
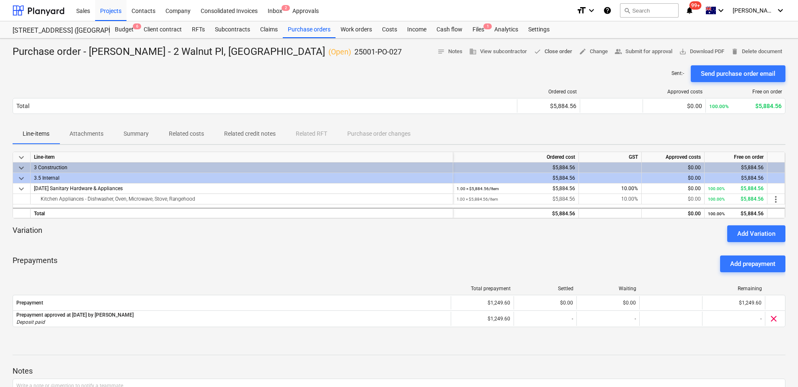
click at [548, 54] on span "done Close order" at bounding box center [553, 52] width 39 height 10
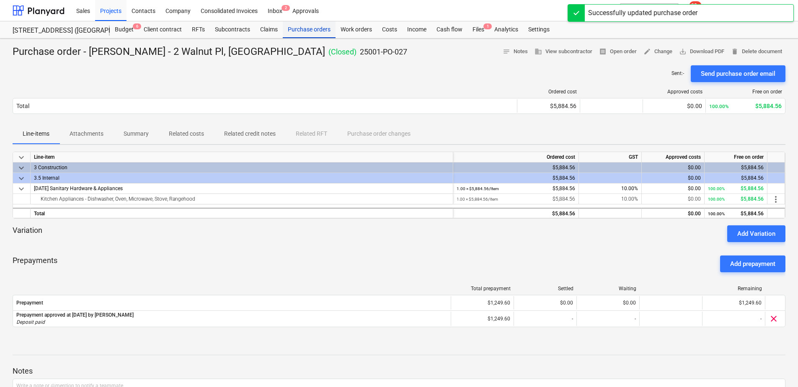
click at [289, 27] on div "Purchase orders" at bounding box center [309, 29] width 53 height 17
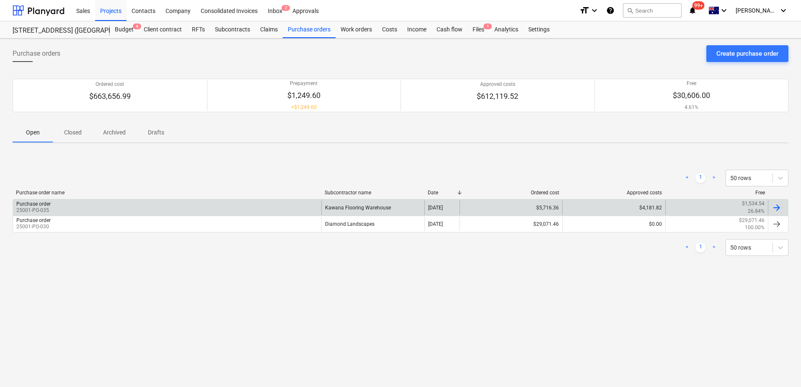
click at [361, 206] on div "Kawana Flooring Warehouse" at bounding box center [372, 207] width 103 height 14
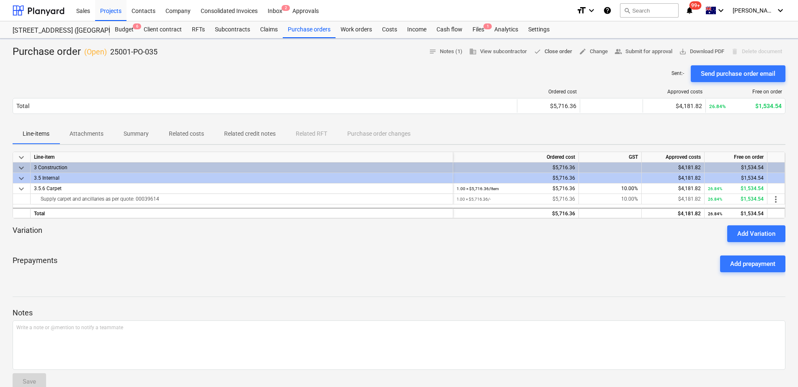
click at [548, 54] on span "done Close order" at bounding box center [553, 52] width 39 height 10
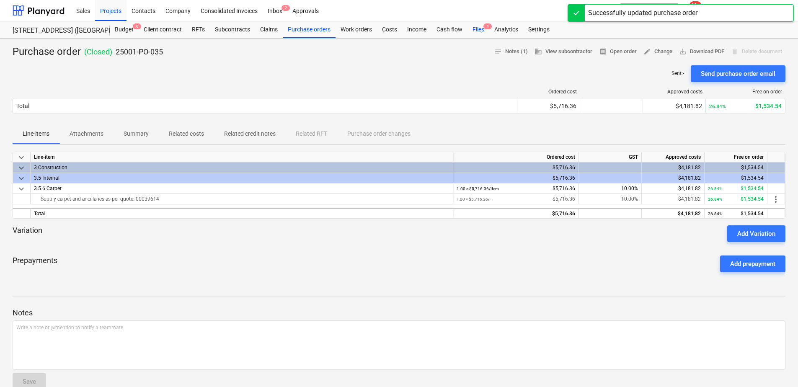
click at [480, 33] on div "Files 1" at bounding box center [479, 29] width 22 height 17
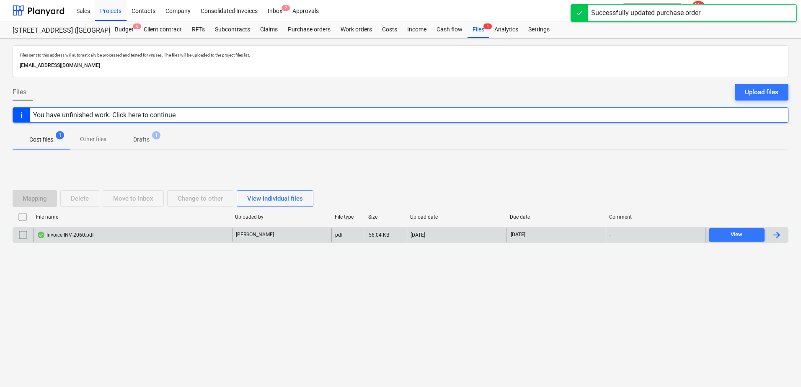
click at [197, 232] on div "Invoice INV-2060.pdf" at bounding box center [132, 234] width 199 height 13
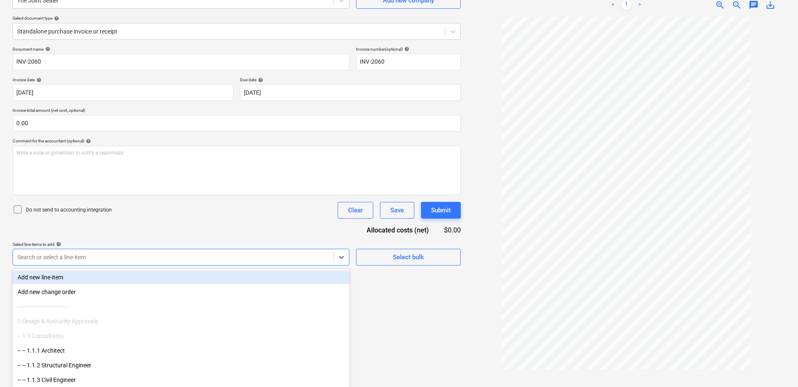
scroll to position [93, 0]
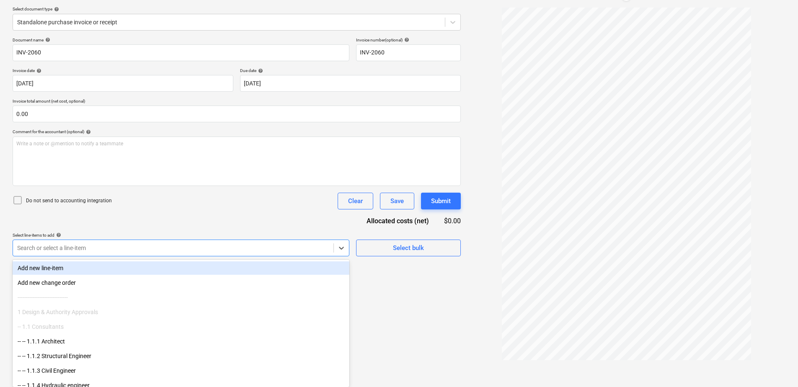
click at [158, 261] on body "Sales Projects Contacts Company Consolidated Invoices Inbox 2 Approvals format_…" at bounding box center [399, 100] width 798 height 387
type input "3.5.7"
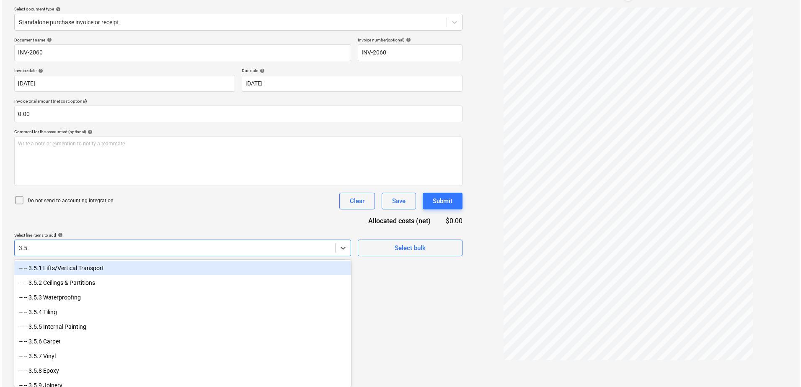
scroll to position [84, 0]
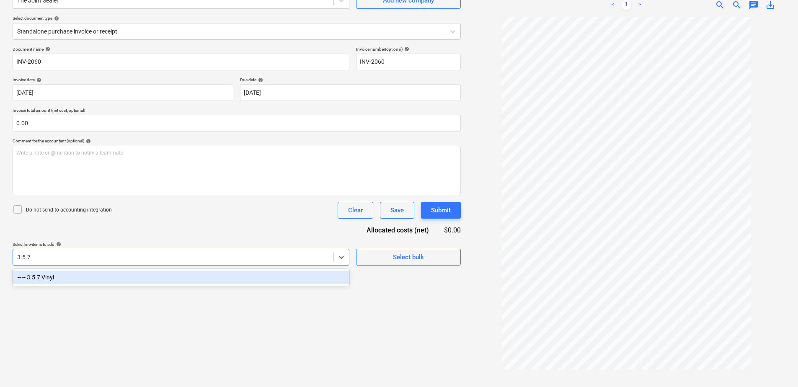
click at [163, 280] on div "-- -- 3.5.7 Vinyl" at bounding box center [181, 277] width 337 height 13
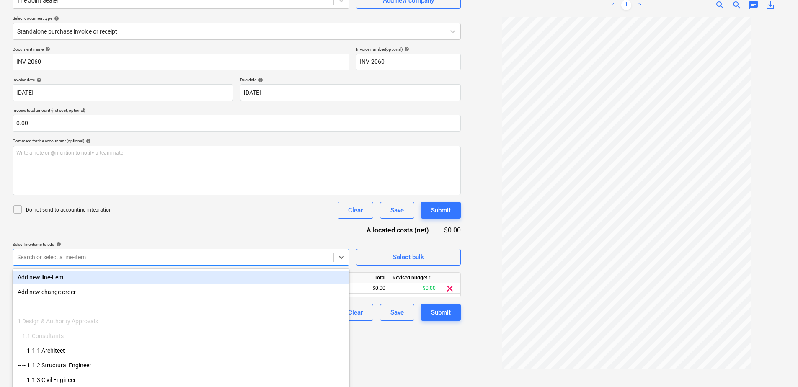
click at [210, 212] on div "Do not send to accounting integration Clear Save Submit" at bounding box center [237, 210] width 448 height 17
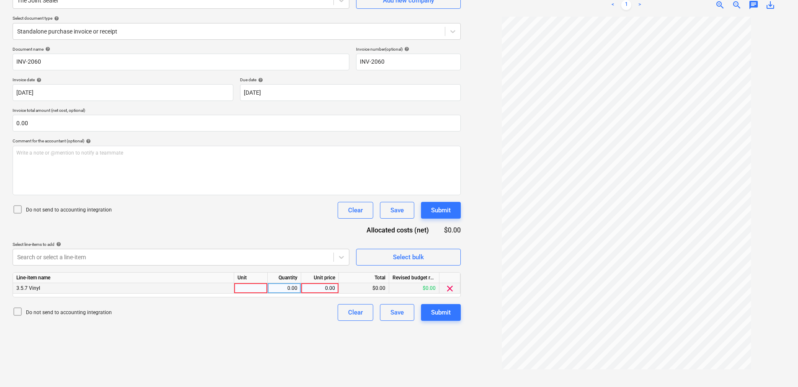
click at [255, 286] on div at bounding box center [251, 288] width 34 height 10
type input "Item"
type input "2122"
click at [446, 313] on div "Submit" at bounding box center [441, 312] width 20 height 11
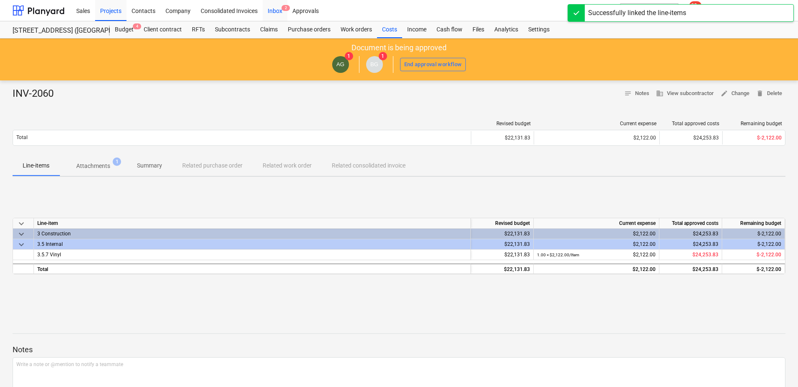
click at [271, 14] on div "Inbox 2" at bounding box center [275, 10] width 25 height 21
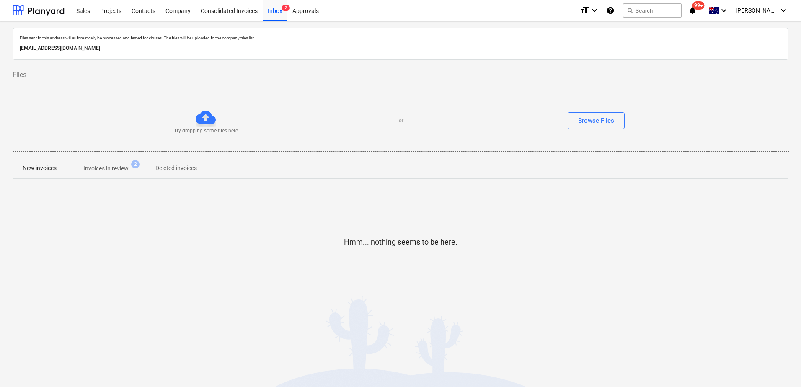
click at [115, 170] on p "Invoices in review" at bounding box center [105, 168] width 45 height 9
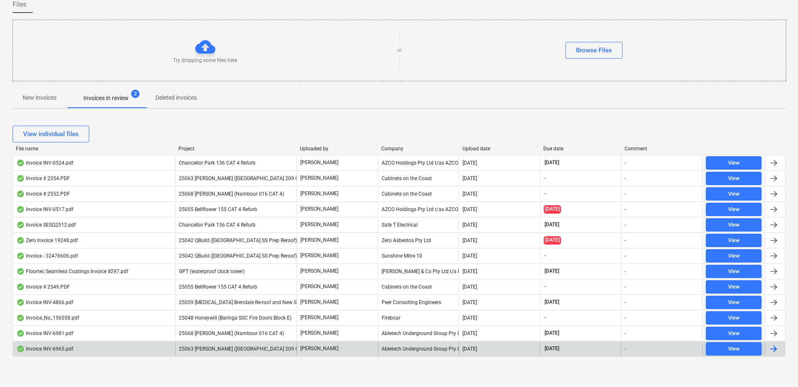
scroll to position [70, 0]
click at [257, 350] on span "25063 [PERSON_NAME] ([GEOGRAPHIC_DATA] 209 CAT 4)" at bounding box center [245, 349] width 132 height 6
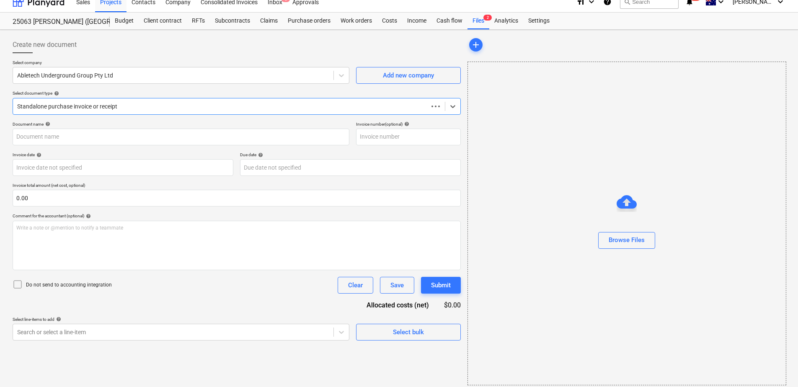
scroll to position [14, 0]
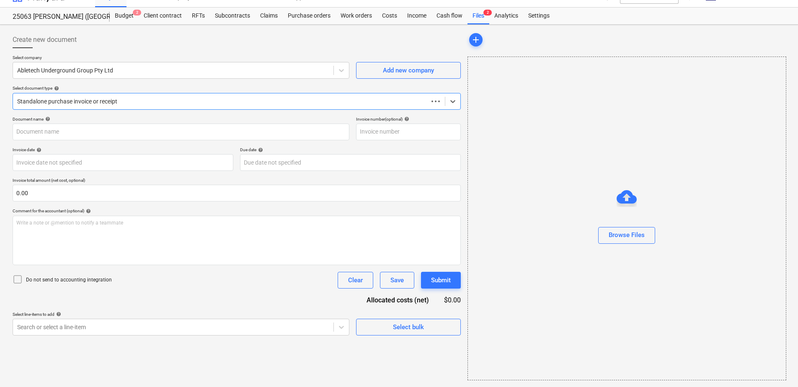
type input "INV-6965"
type input "[DATE]"
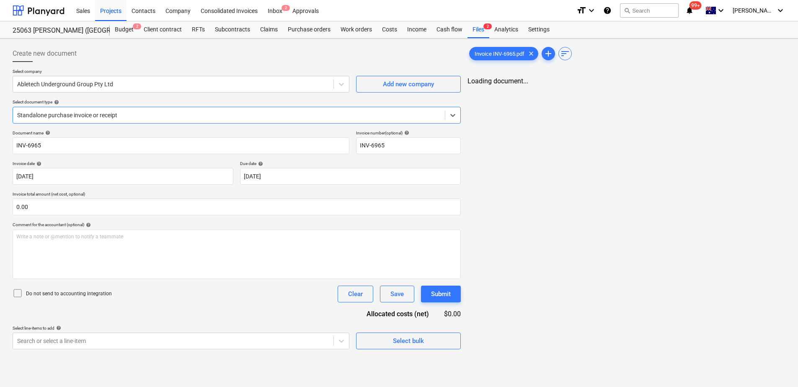
scroll to position [0, 0]
click at [753, 88] on span "chat" at bounding box center [754, 89] width 10 height 10
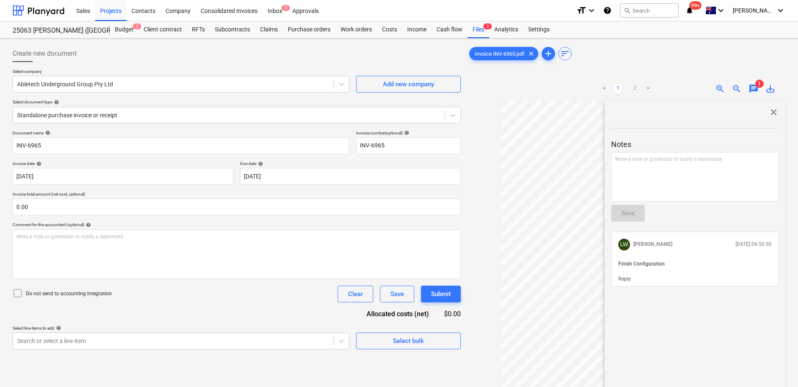
click at [753, 88] on span "chat" at bounding box center [754, 89] width 10 height 10
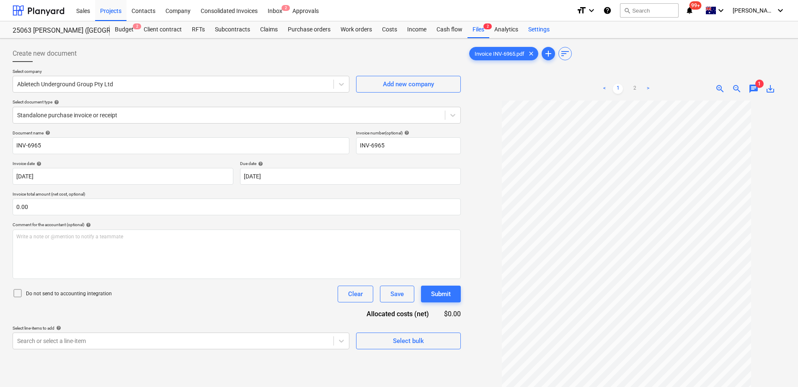
click at [536, 31] on div "Settings" at bounding box center [538, 29] width 31 height 17
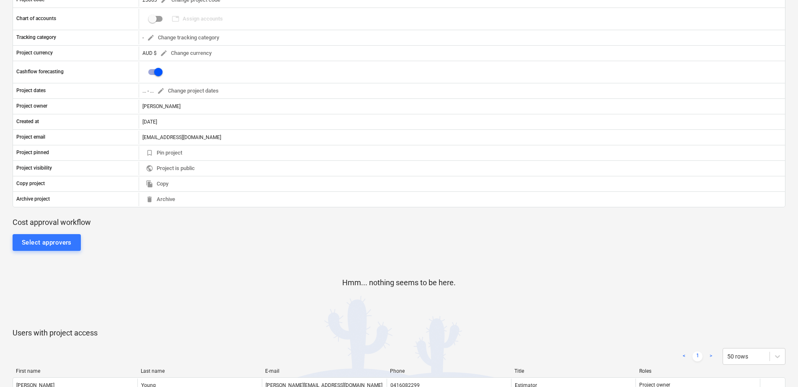
scroll to position [251, 0]
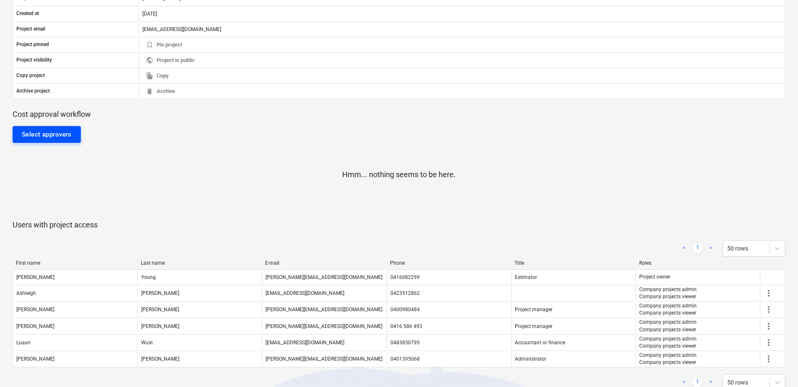
click at [61, 125] on div "Select approvers Hmm... nothing seems to be here." at bounding box center [399, 169] width 773 height 101
click at [64, 132] on div "Select approvers" at bounding box center [47, 134] width 50 height 11
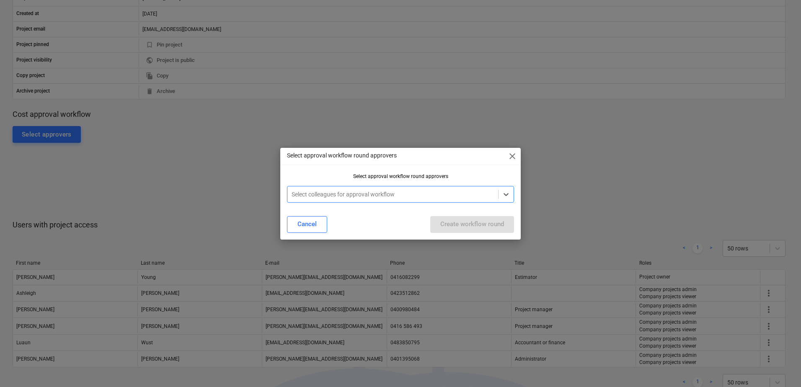
click at [365, 199] on div "Select colleagues for approval workflow" at bounding box center [392, 195] width 211 height 12
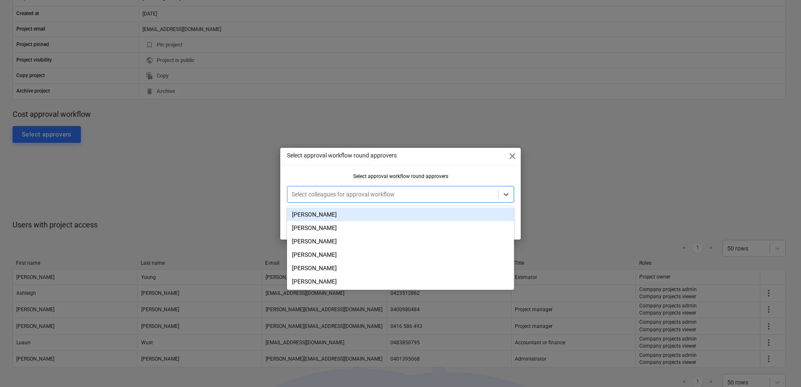
click at [358, 210] on div "[PERSON_NAME]" at bounding box center [400, 214] width 227 height 13
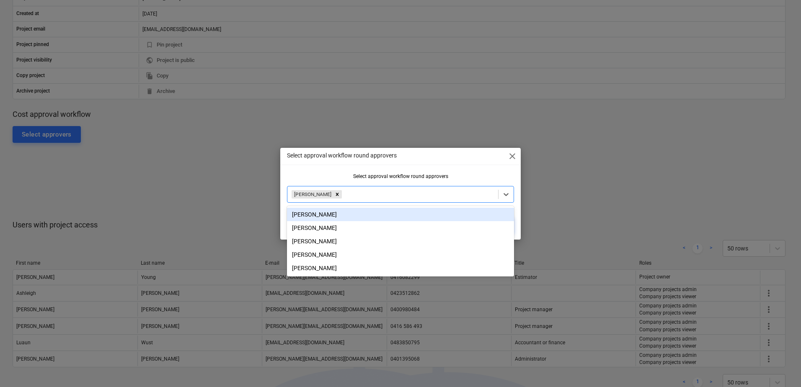
click at [375, 175] on div "Select approval workflow round approvers" at bounding box center [400, 176] width 227 height 6
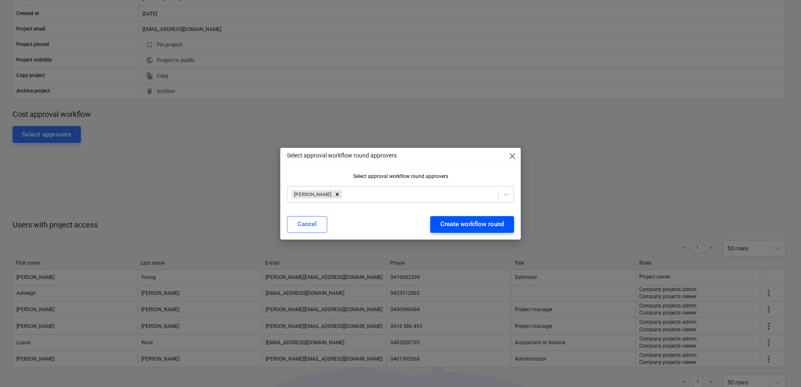
click at [468, 223] on div "Create workflow round" at bounding box center [472, 224] width 64 height 11
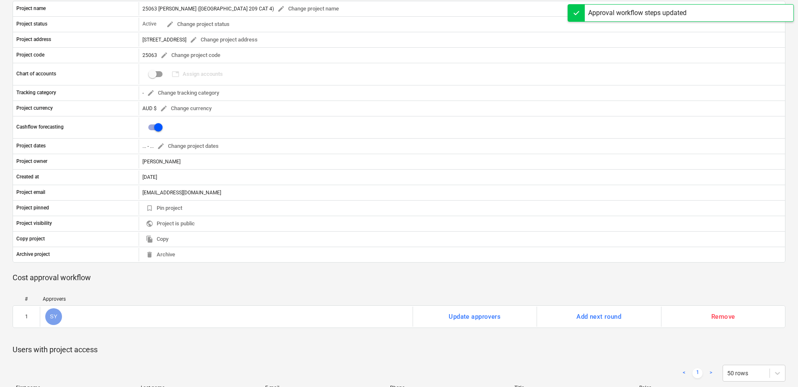
scroll to position [0, 0]
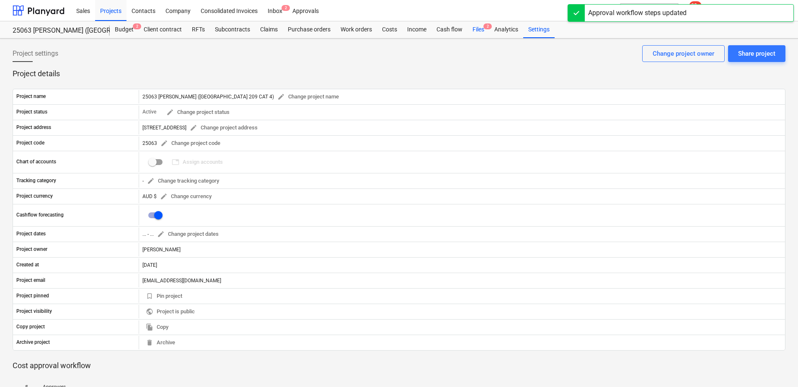
click at [474, 29] on div "Files 2" at bounding box center [479, 29] width 22 height 17
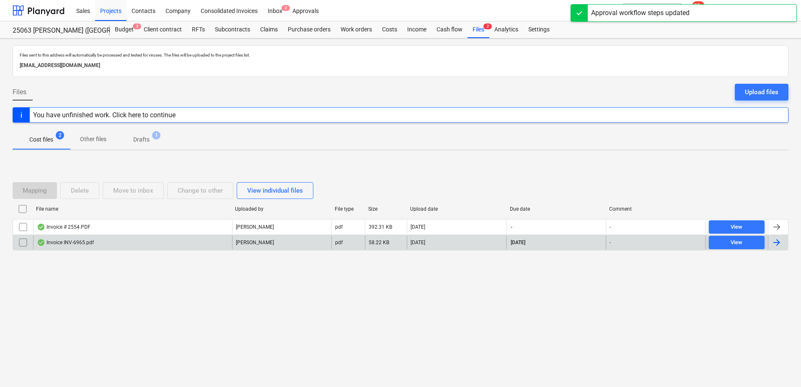
click at [188, 235] on div "Invoice INV-6965.pdf [PERSON_NAME] pdf 58.22 KB [DATE] [DATE] - View" at bounding box center [401, 243] width 776 height 16
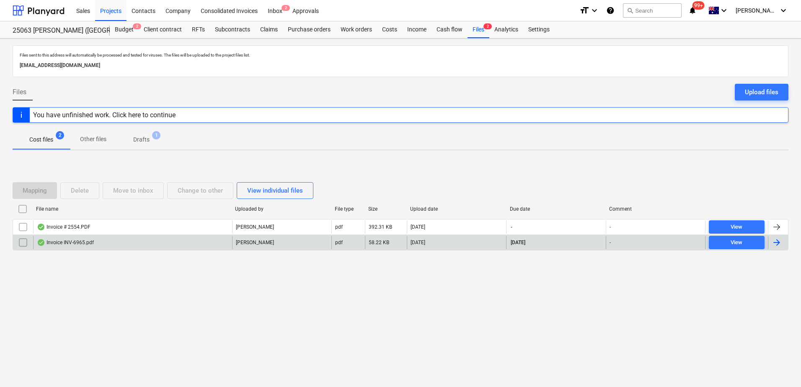
click at [233, 241] on div "[PERSON_NAME]" at bounding box center [281, 242] width 99 height 13
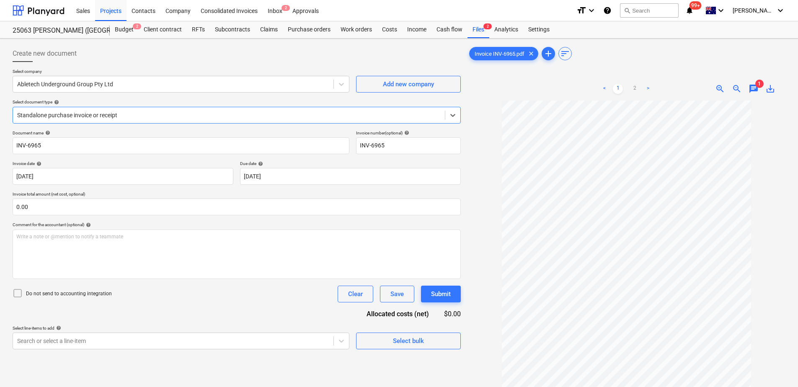
click at [122, 113] on div at bounding box center [229, 115] width 424 height 8
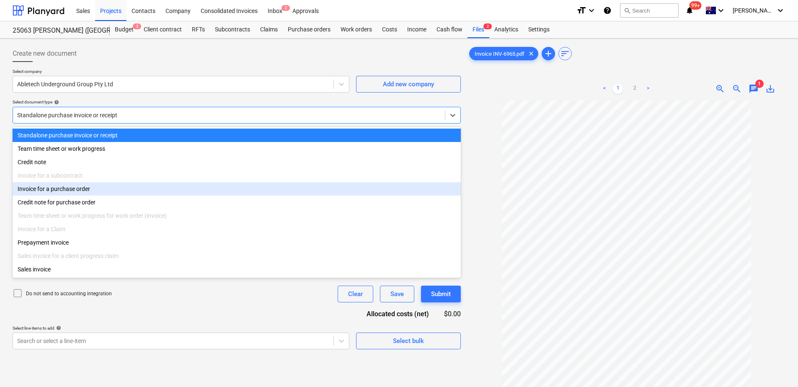
click at [106, 187] on div "Invoice for a purchase order" at bounding box center [237, 188] width 448 height 13
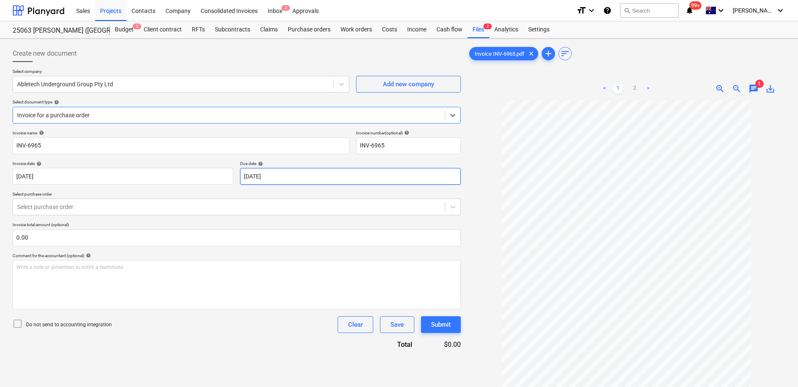
click at [268, 177] on body "Sales Projects Contacts Company Consolidated Invoices Inbox 2 Approvals format_…" at bounding box center [399, 193] width 798 height 387
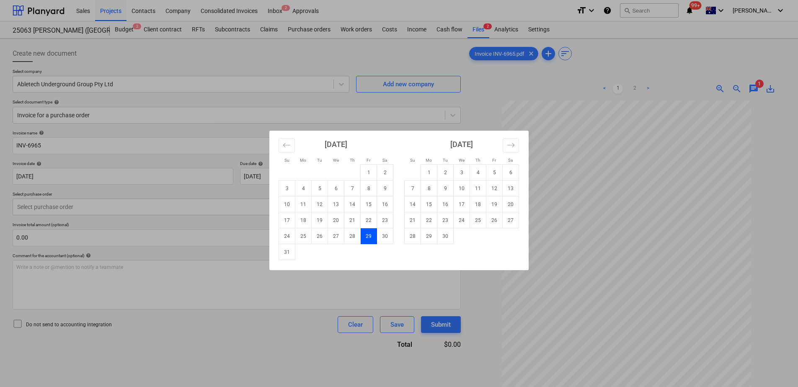
click at [205, 204] on div "Su Mo Tu We Th Fr Sa Su Mo Tu We Th Fr Sa [DATE] 1 2 3 4 5 6 7 8 9 10 11 12 13 …" at bounding box center [399, 193] width 798 height 387
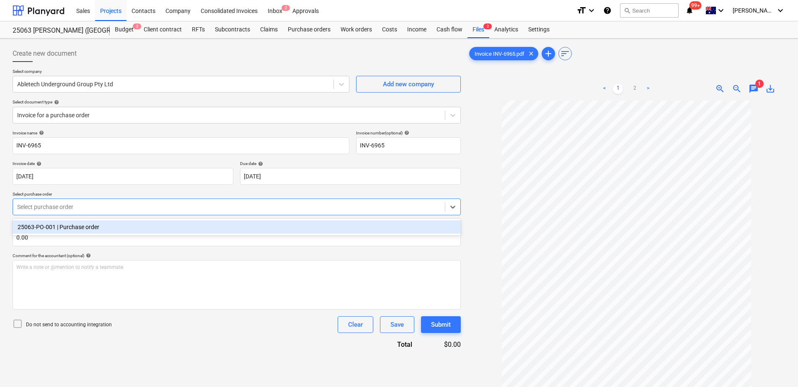
click at [203, 208] on div at bounding box center [229, 207] width 424 height 8
click at [191, 229] on div "25063-PO-001 | Purchase order" at bounding box center [237, 226] width 448 height 13
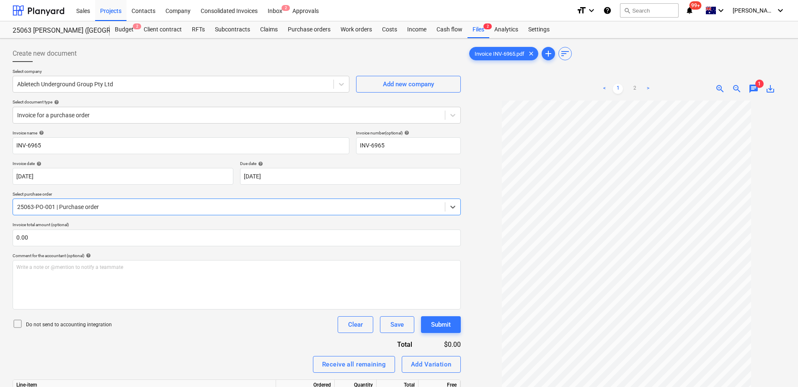
click at [186, 355] on div "Invoice name help INV-6965 Invoice number (optional) help INV-6965 Invoice date…" at bounding box center [237, 290] width 448 height 321
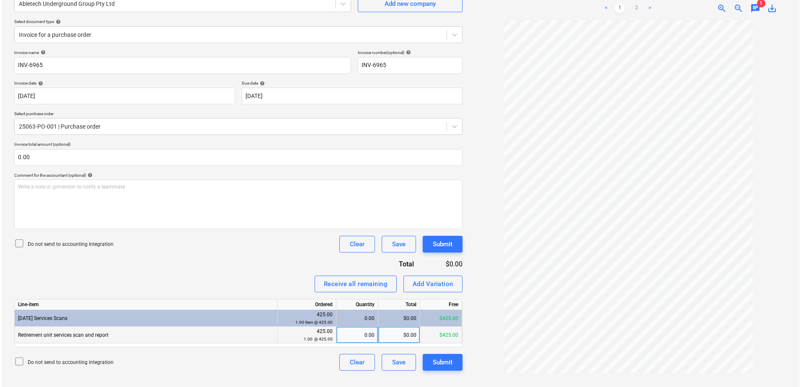
scroll to position [84, 0]
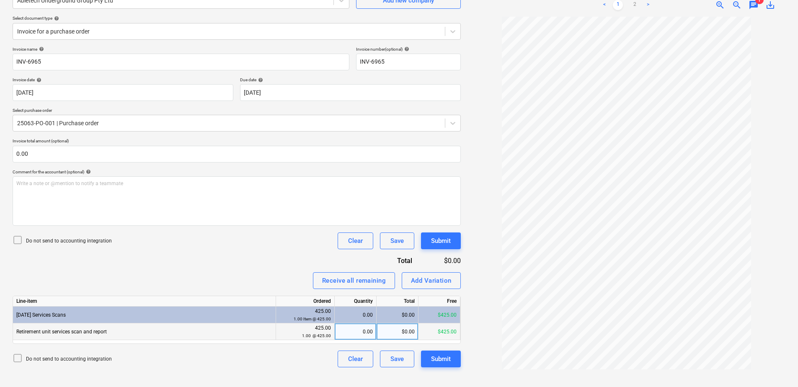
click at [354, 333] on div "0.00" at bounding box center [355, 331] width 35 height 17
type input "1"
click at [436, 364] on div "Submit" at bounding box center [441, 359] width 20 height 11
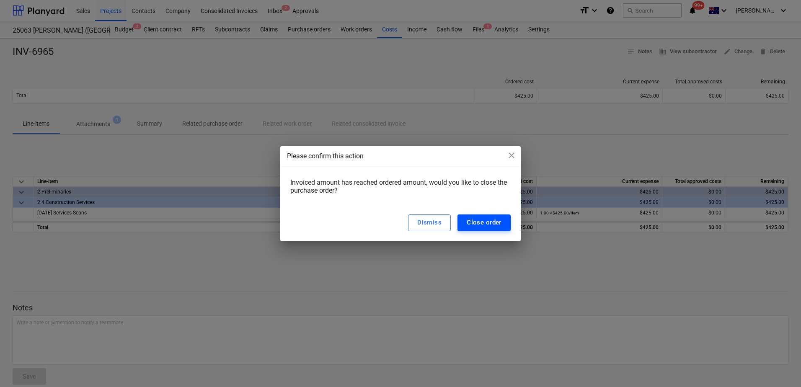
click at [493, 222] on div "Close order" at bounding box center [484, 222] width 35 height 11
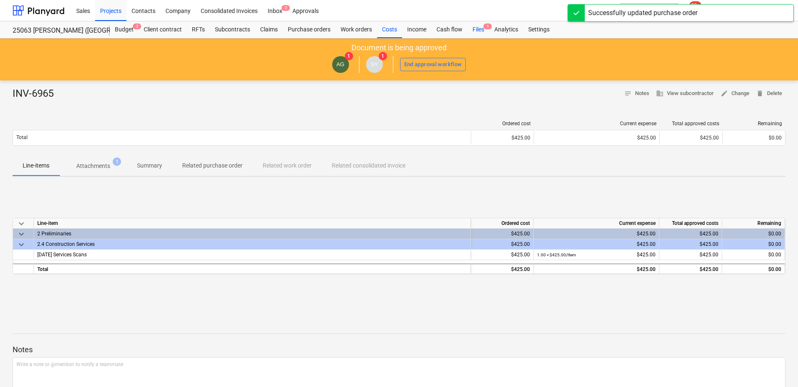
click at [485, 32] on div "Files 1" at bounding box center [479, 29] width 22 height 17
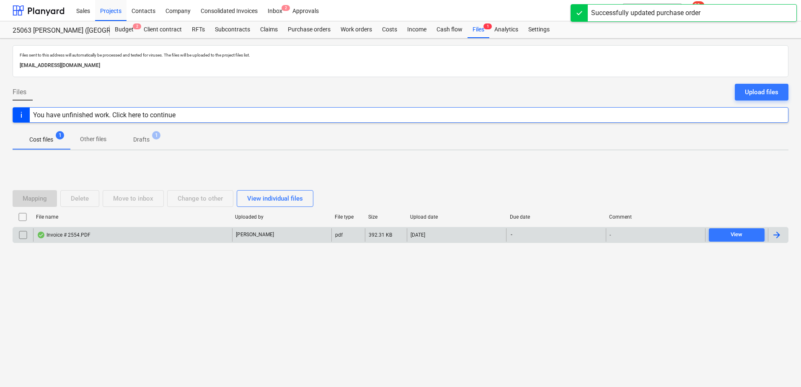
click at [160, 238] on div "Invoice # 2554.PDF" at bounding box center [132, 234] width 199 height 13
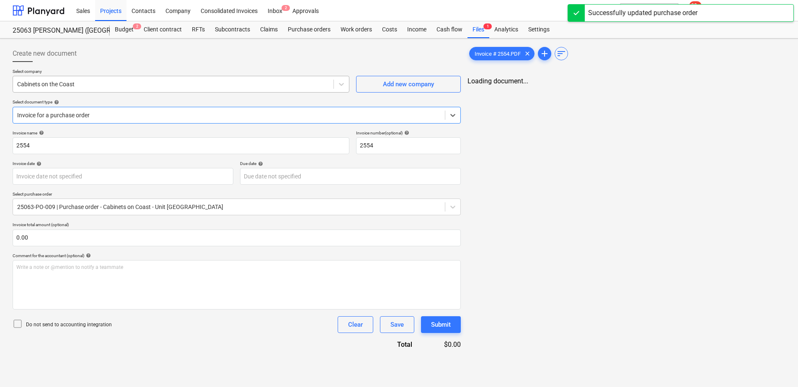
type input "2554"
click at [107, 119] on div at bounding box center [229, 115] width 424 height 8
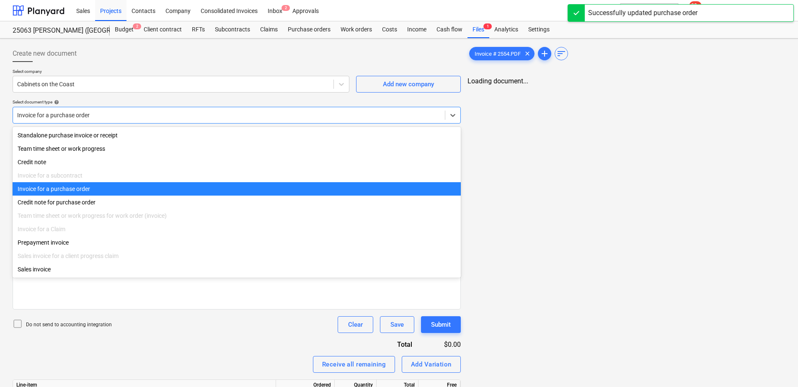
click at [107, 119] on div at bounding box center [229, 115] width 424 height 8
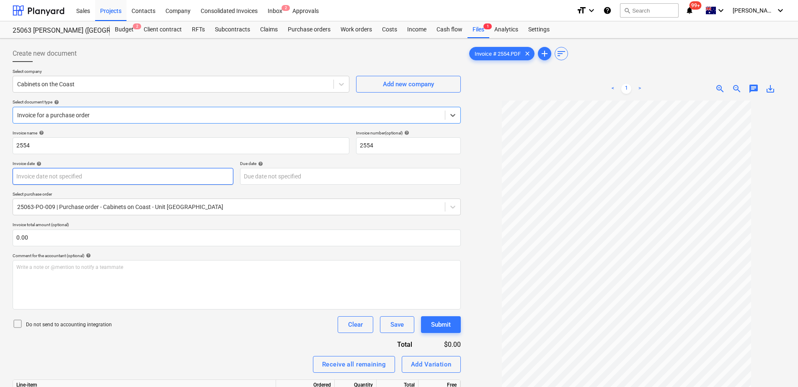
click at [101, 176] on body "Sales Projects Contacts Company Consolidated Invoices Inbox 2 Approvals format_…" at bounding box center [399, 193] width 798 height 387
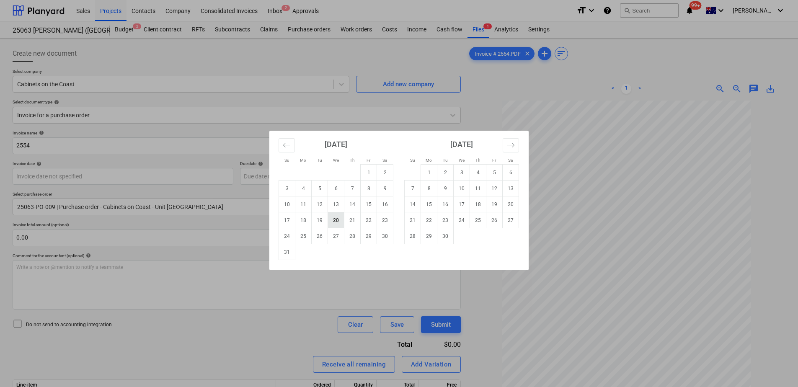
click at [336, 225] on td "20" at bounding box center [336, 220] width 16 height 16
type input "[DATE]"
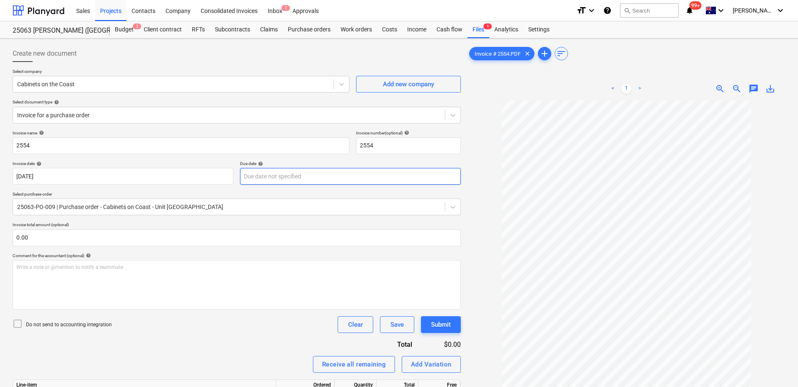
click at [295, 177] on body "Sales Projects Contacts Company Consolidated Invoices Inbox 2 Approvals format_…" at bounding box center [399, 193] width 798 height 387
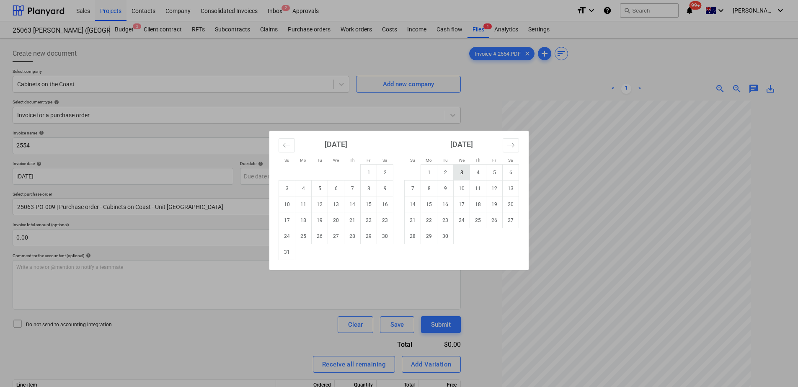
click at [467, 170] on td "3" at bounding box center [462, 173] width 16 height 16
type input "[DATE]"
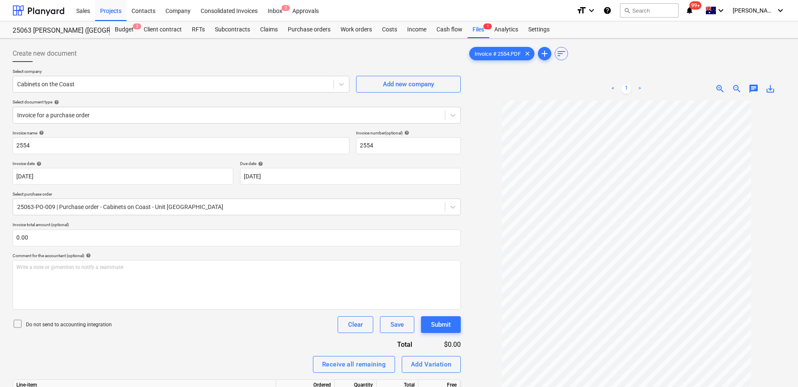
click at [196, 336] on div "Invoice name help 2554 Invoice number (optional) help 2554 Invoice date help [D…" at bounding box center [237, 307] width 448 height 354
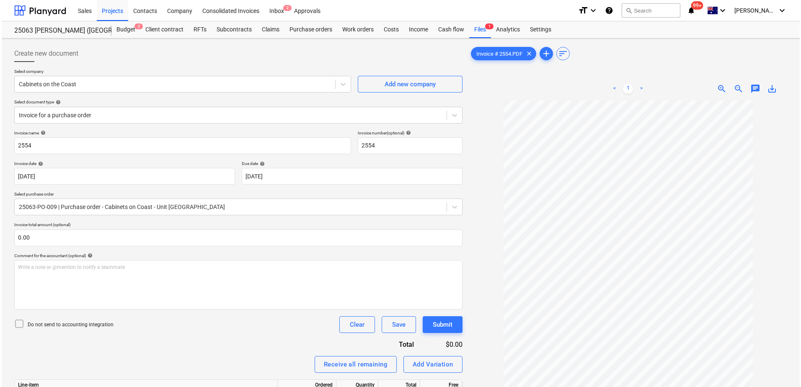
scroll to position [104, 0]
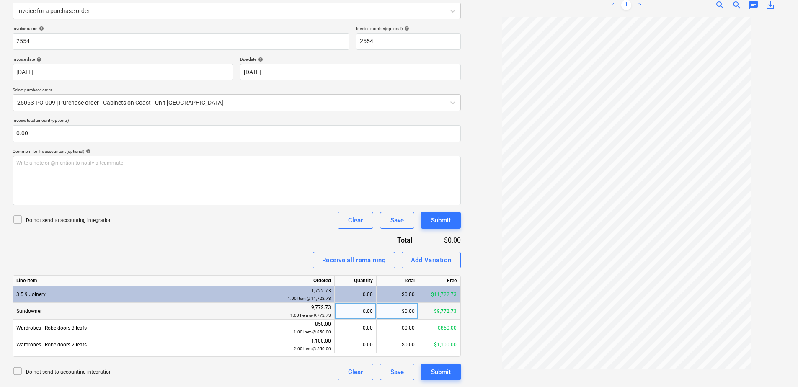
click at [349, 309] on div "0.00" at bounding box center [355, 311] width 35 height 17
type input "0.3"
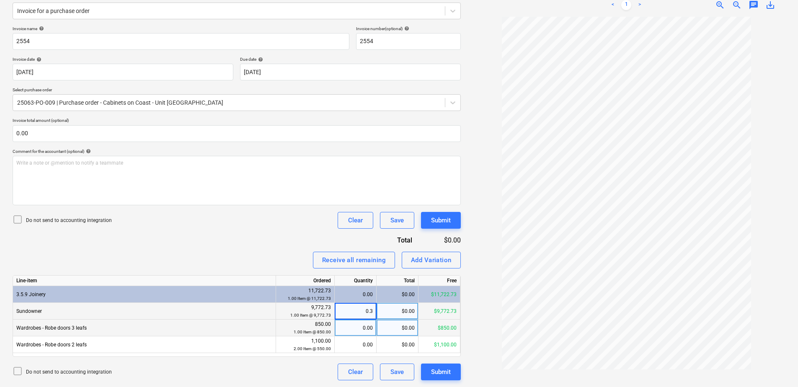
click at [357, 324] on div "0.00" at bounding box center [355, 328] width 35 height 17
type input "0.3"
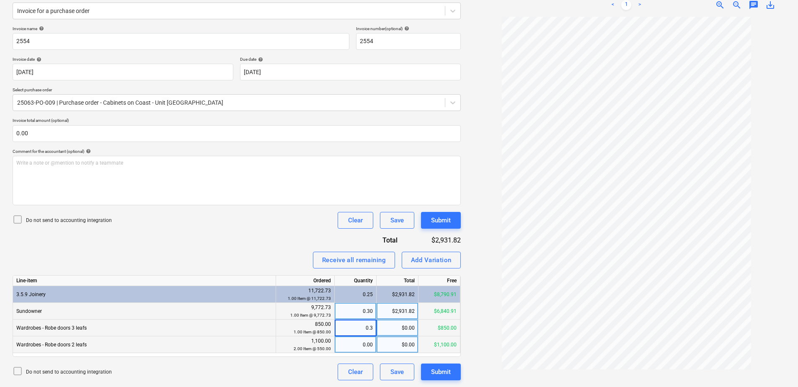
click at [354, 344] on div "0.00" at bounding box center [355, 344] width 35 height 17
type input "0.3"
click at [354, 345] on div "0.30" at bounding box center [355, 344] width 35 height 17
click at [356, 328] on div "0.30" at bounding box center [355, 328] width 35 height 17
click at [356, 328] on input "0.3" at bounding box center [355, 328] width 41 height 16
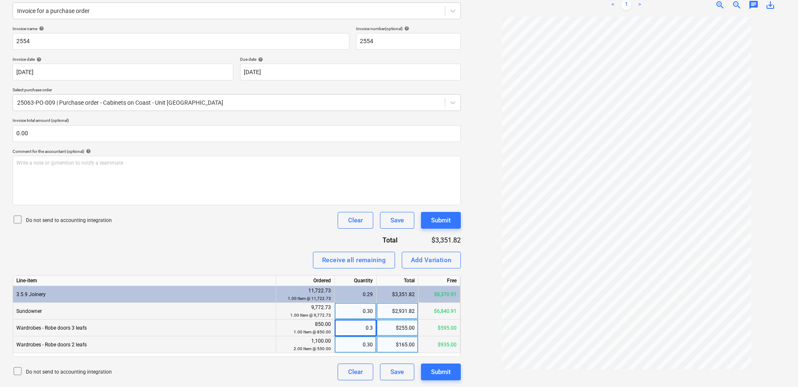
click at [351, 346] on div "0.30" at bounding box center [355, 344] width 35 height 17
type input "1"
click at [351, 346] on div "1.00" at bounding box center [355, 344] width 35 height 17
type input "0"
click at [387, 346] on div "$0.00" at bounding box center [398, 344] width 42 height 17
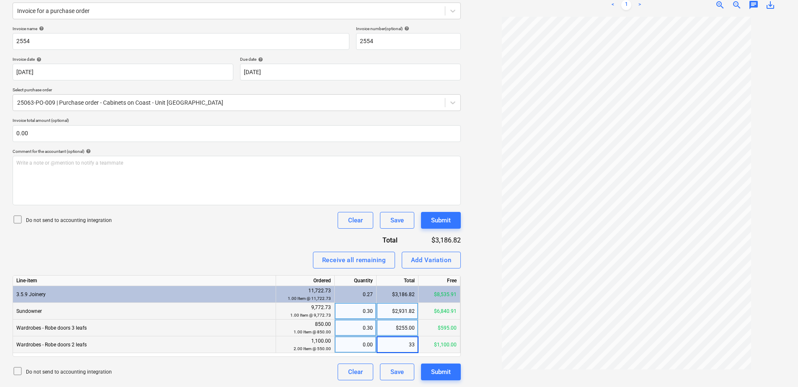
type input "330"
click at [434, 372] on div "Submit" at bounding box center [441, 372] width 20 height 11
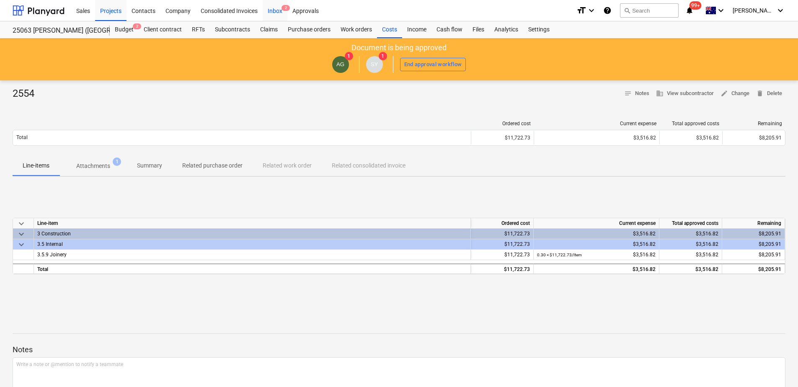
click at [277, 14] on div "Inbox 2" at bounding box center [275, 10] width 25 height 21
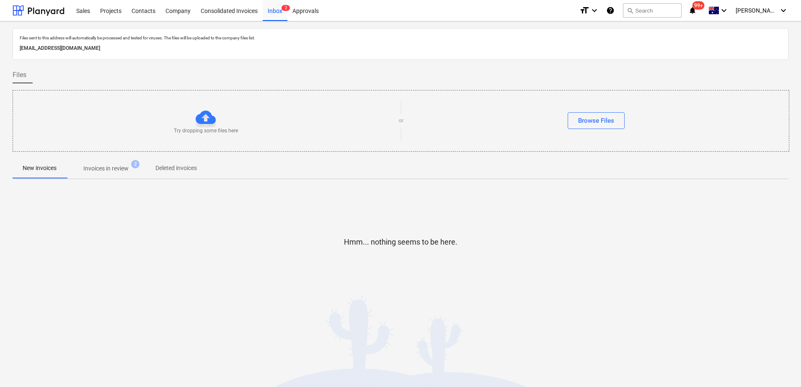
click at [129, 168] on p "Invoices in review" at bounding box center [105, 168] width 45 height 9
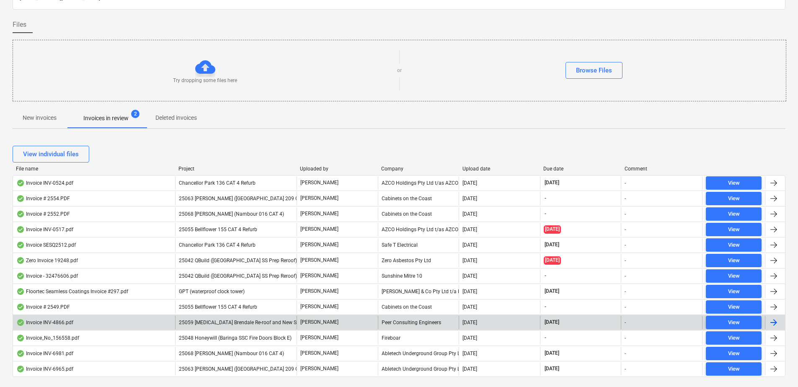
scroll to position [39, 0]
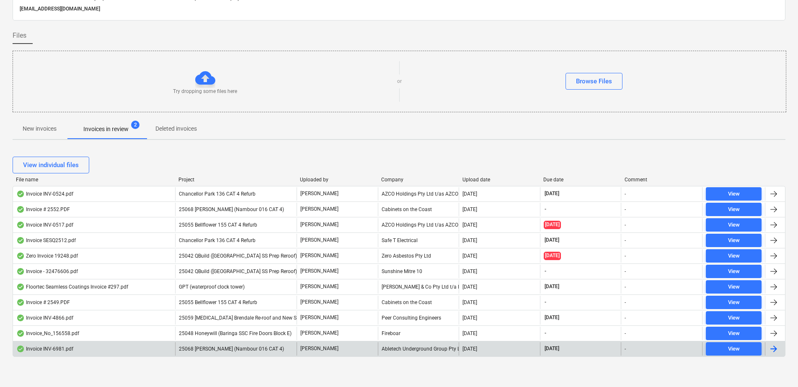
click at [240, 352] on div "25068 [PERSON_NAME] (Nambour 016 CAT 4)" at bounding box center [235, 348] width 121 height 13
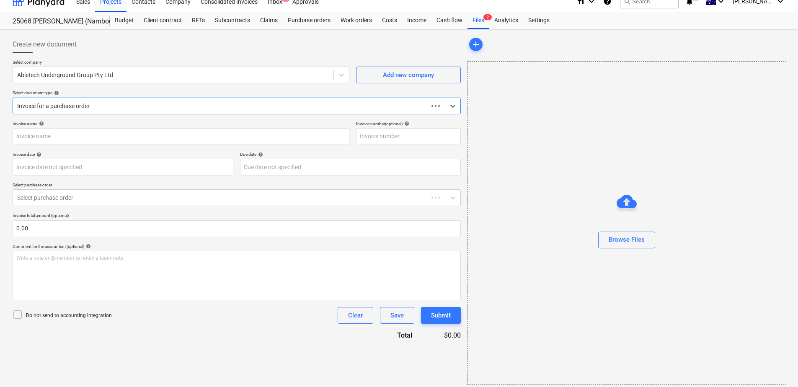
scroll to position [14, 0]
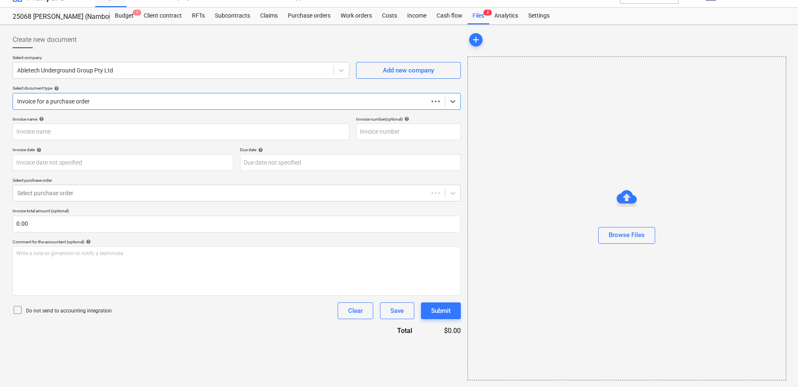
type input "INV-6981"
type input "[DATE]"
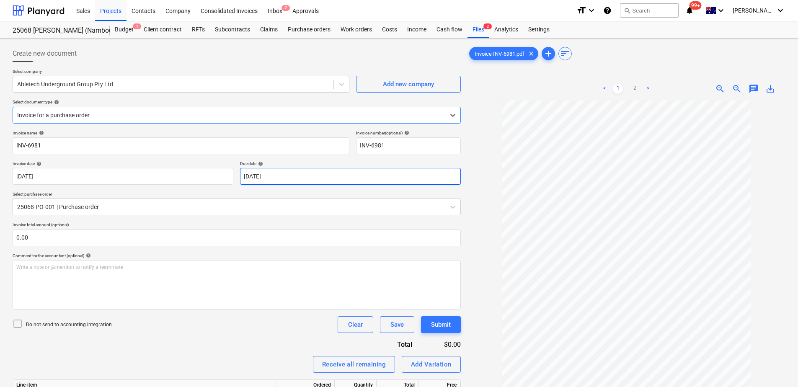
click at [295, 174] on body "Sales Projects Contacts Company Consolidated Invoices Inbox 2 Approvals format_…" at bounding box center [399, 193] width 798 height 387
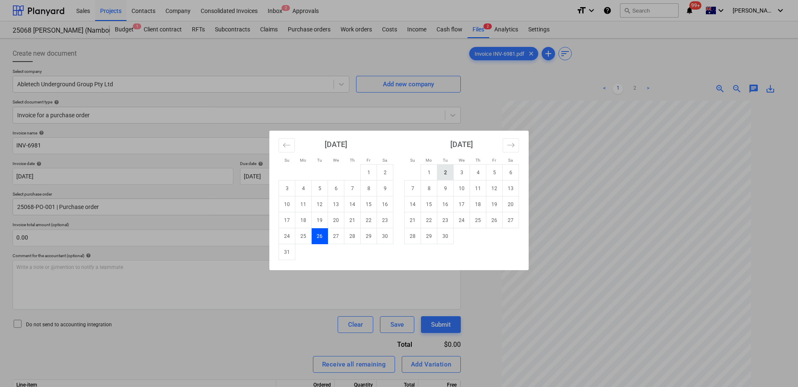
click at [447, 174] on td "2" at bounding box center [445, 173] width 16 height 16
type input "[DATE]"
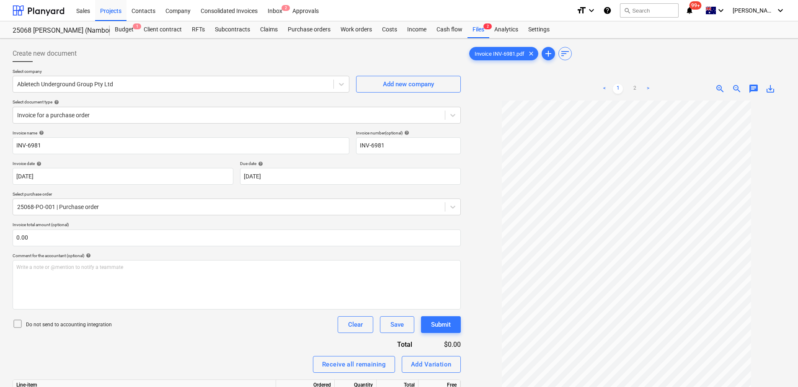
click at [188, 336] on div "Invoice name help INV-6981 Invoice number (optional) help INV-6981 Invoice date…" at bounding box center [237, 290] width 448 height 321
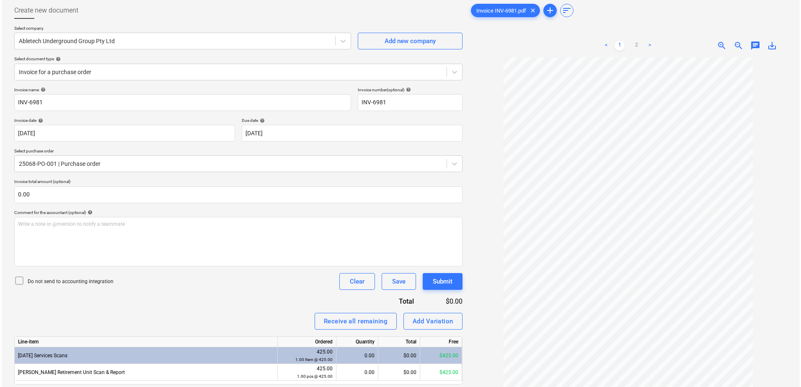
scroll to position [84, 0]
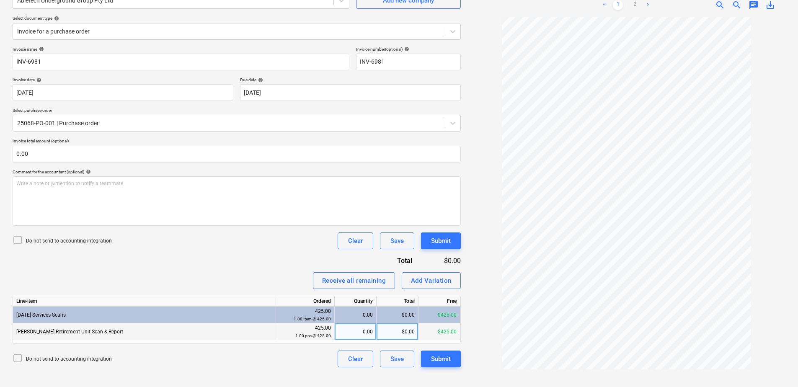
click at [356, 333] on div "0.00" at bounding box center [355, 331] width 35 height 17
type input "1"
click at [433, 357] on div "Submit" at bounding box center [441, 359] width 20 height 11
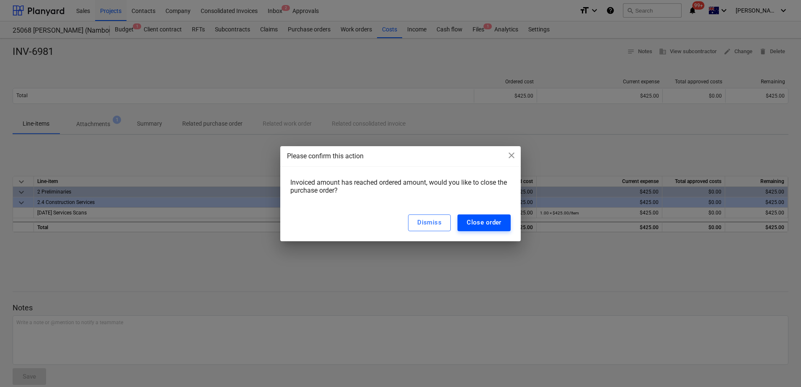
click at [495, 226] on div "Close order" at bounding box center [484, 222] width 35 height 11
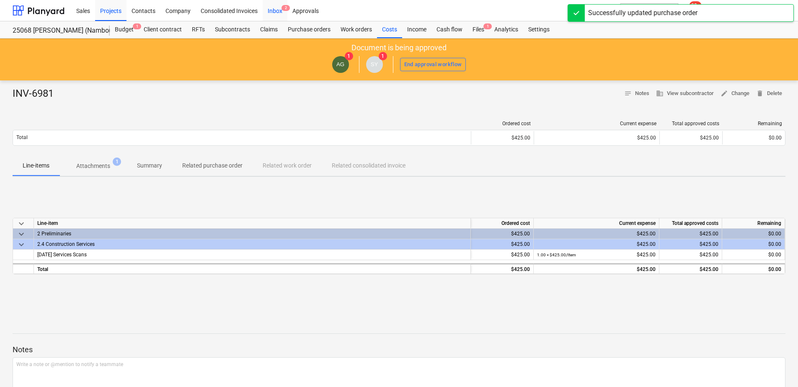
click at [281, 13] on div "Inbox 2" at bounding box center [275, 10] width 25 height 21
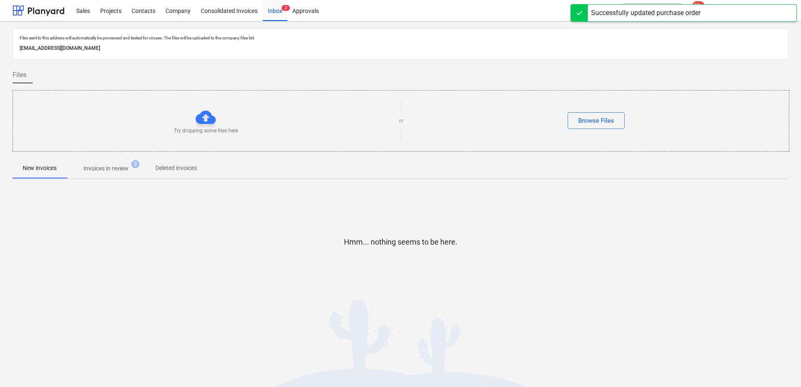
click at [133, 171] on span "Invoices in review 2" at bounding box center [106, 168] width 59 height 9
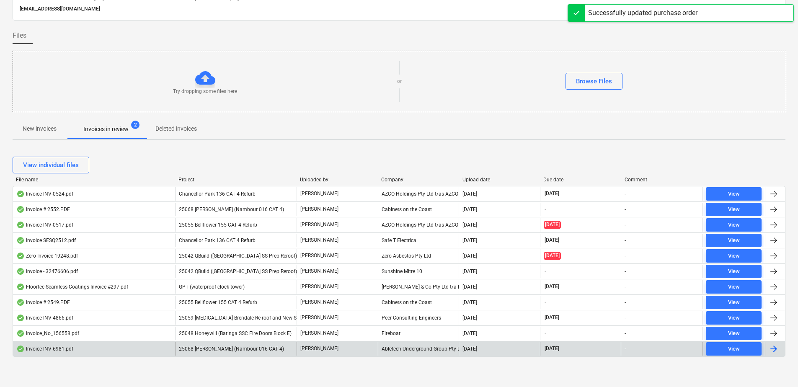
scroll to position [24, 0]
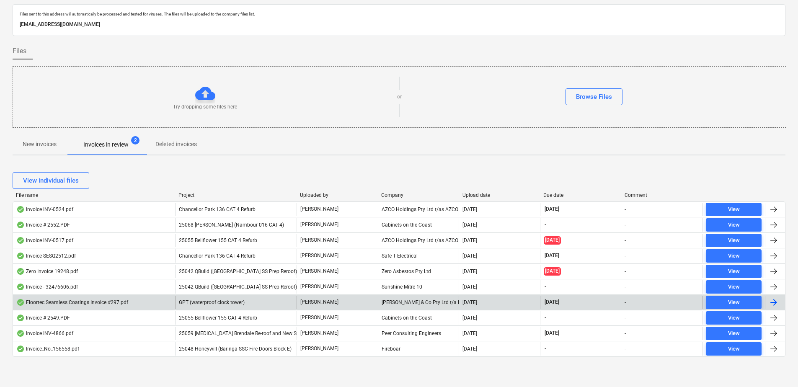
click at [238, 302] on span "GPT (waterproof clock tower)" at bounding box center [212, 303] width 66 height 6
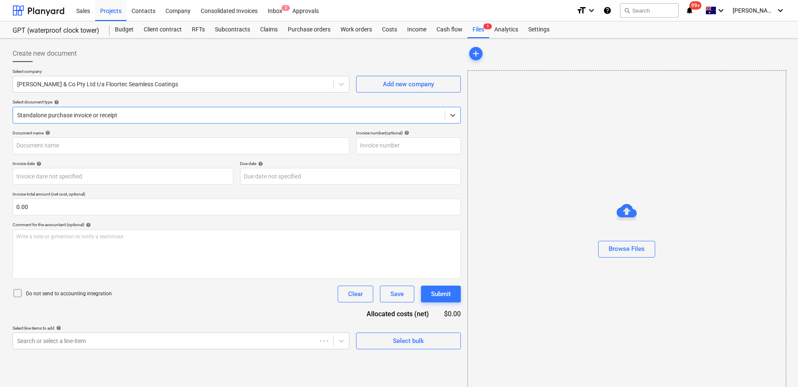
type input "297"
type input "[DATE]"
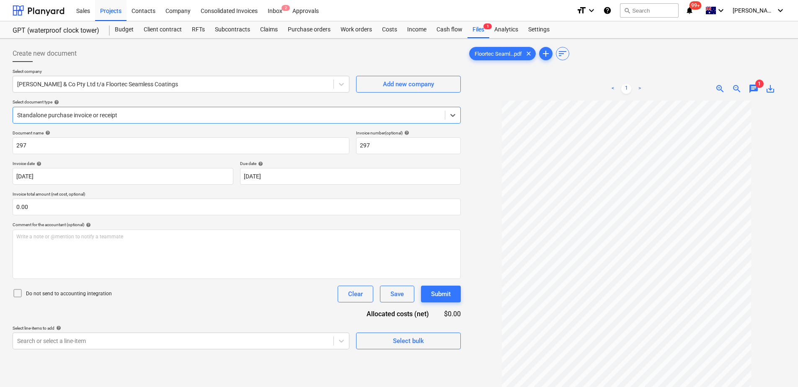
click at [757, 85] on span "1" at bounding box center [759, 84] width 8 height 8
click at [753, 89] on span "chat" at bounding box center [754, 89] width 10 height 10
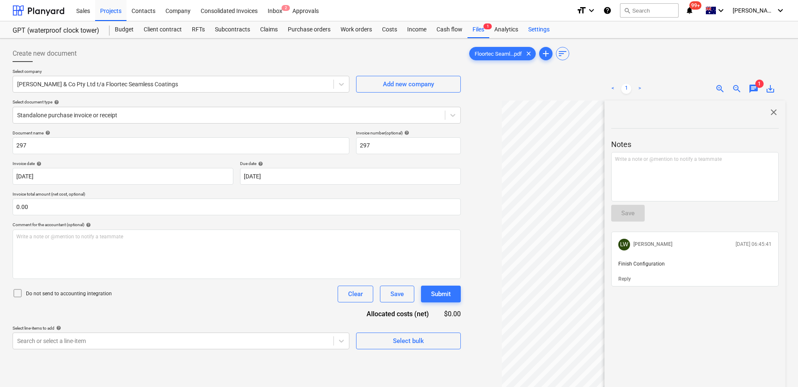
click at [540, 29] on div "Settings" at bounding box center [538, 29] width 31 height 17
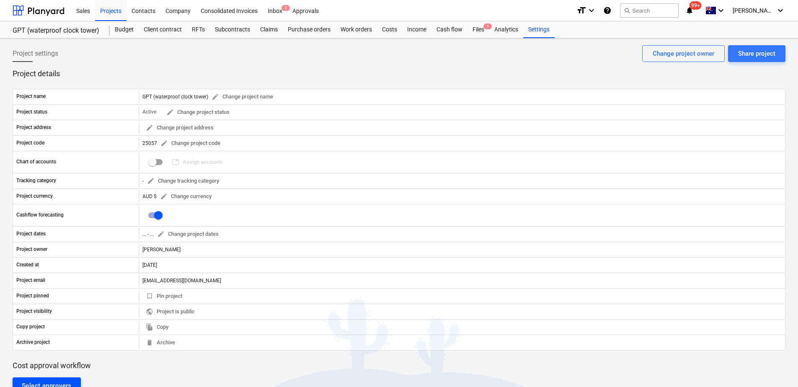
click at [62, 383] on div "Select approvers" at bounding box center [47, 385] width 50 height 11
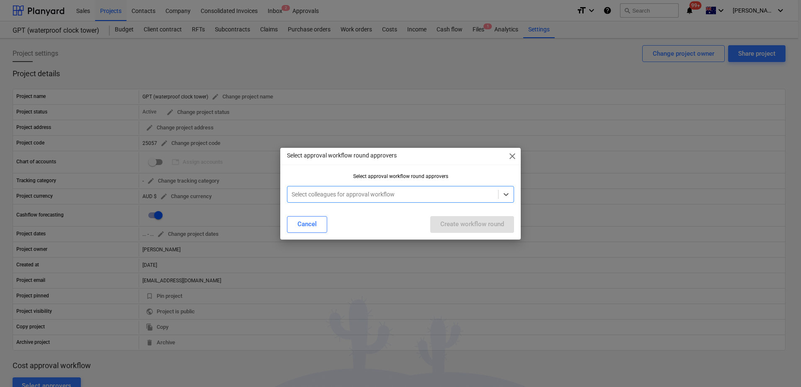
click at [313, 192] on div at bounding box center [393, 194] width 202 height 8
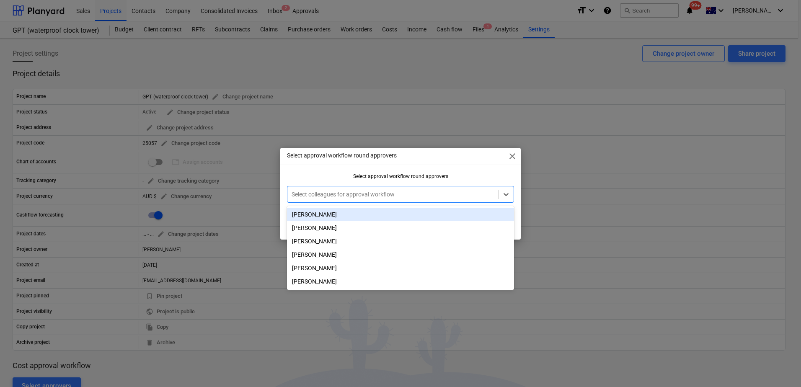
click at [315, 211] on div "[PERSON_NAME]" at bounding box center [400, 214] width 227 height 13
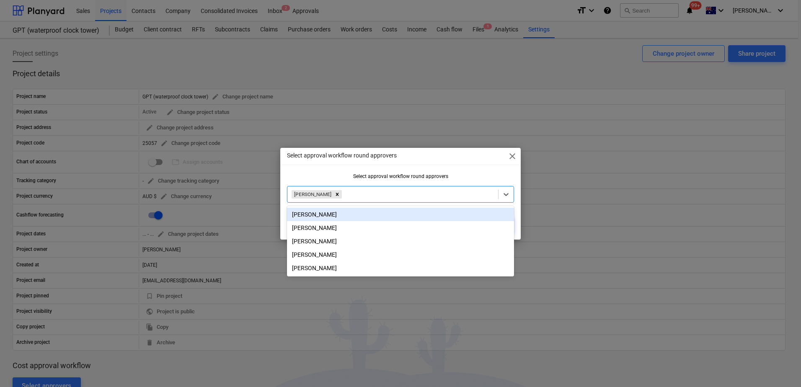
click at [331, 176] on div "Select approval workflow round approvers" at bounding box center [400, 176] width 227 height 6
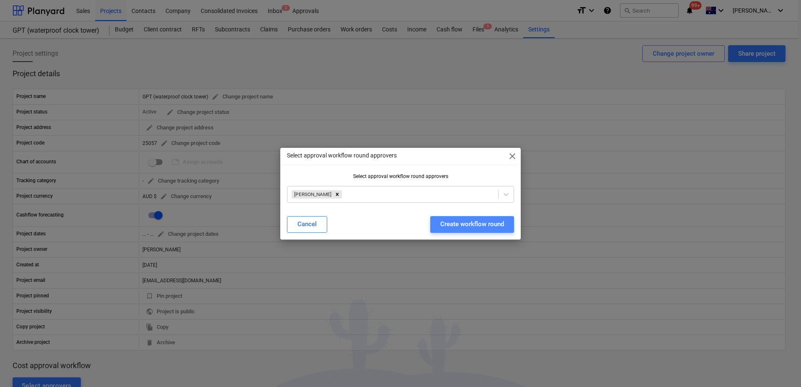
click at [496, 225] on div "Create workflow round" at bounding box center [472, 224] width 64 height 11
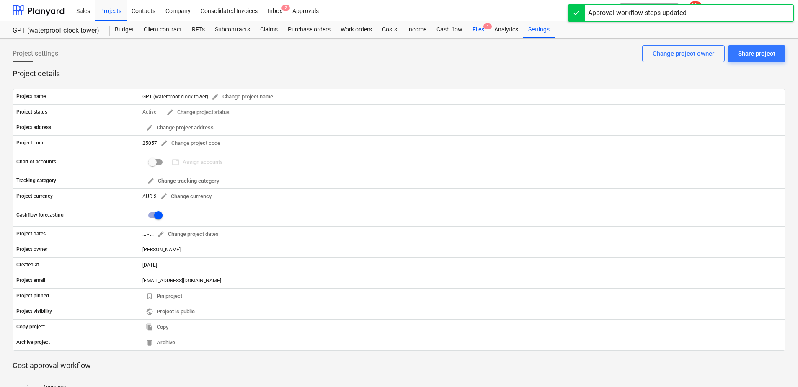
click at [480, 31] on div "Files 1" at bounding box center [479, 29] width 22 height 17
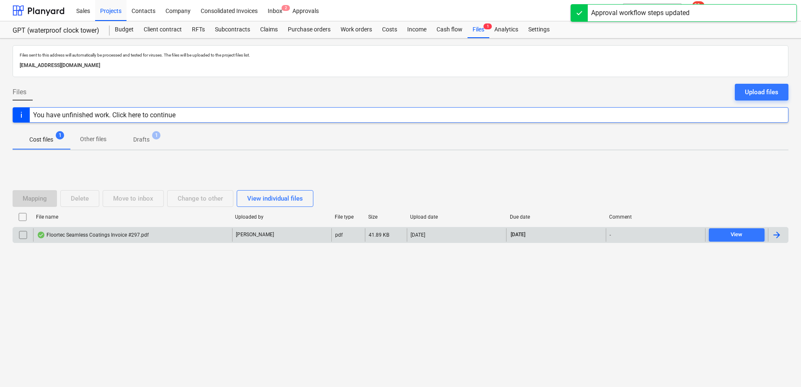
click at [166, 233] on div "Floortec Seamless Coatings Invoice #297.pdf" at bounding box center [132, 234] width 199 height 13
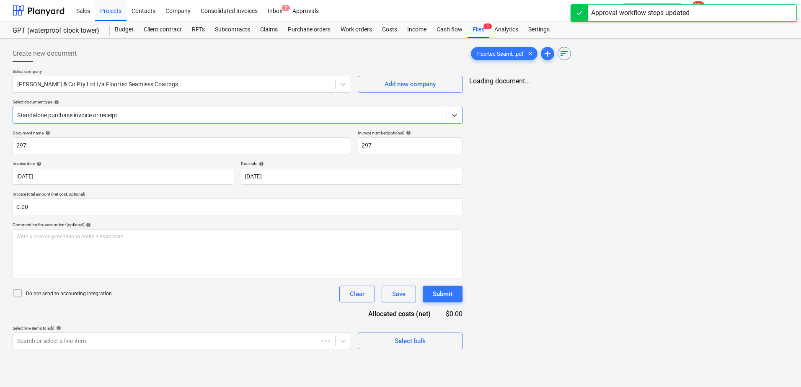
click at [95, 115] on div at bounding box center [229, 115] width 425 height 8
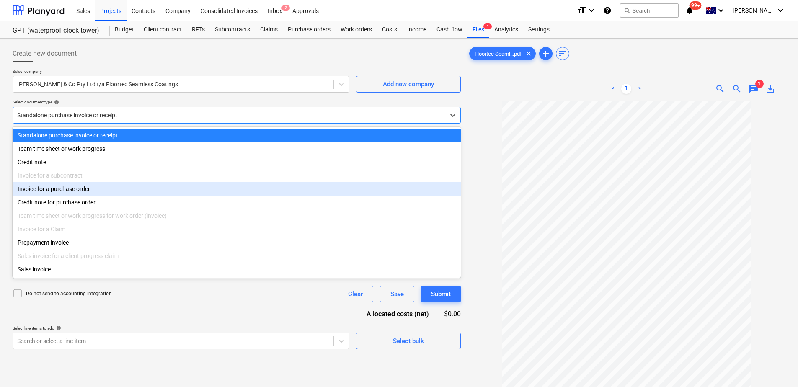
click at [75, 189] on div "Invoice for a purchase order" at bounding box center [237, 188] width 448 height 13
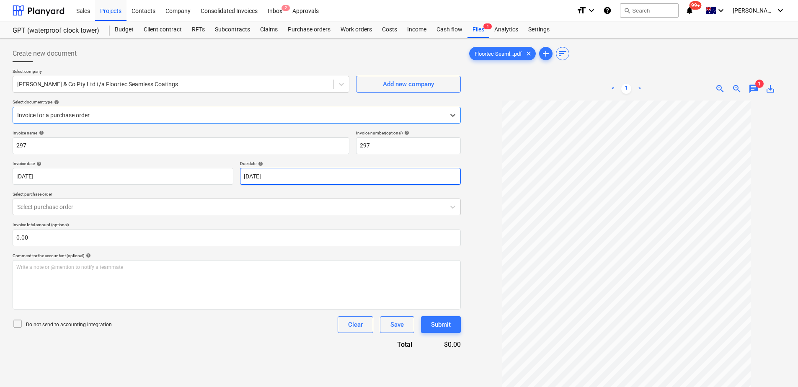
click at [300, 178] on body "Sales Projects Contacts Company Consolidated Invoices Inbox 2 Approvals format_…" at bounding box center [399, 193] width 798 height 387
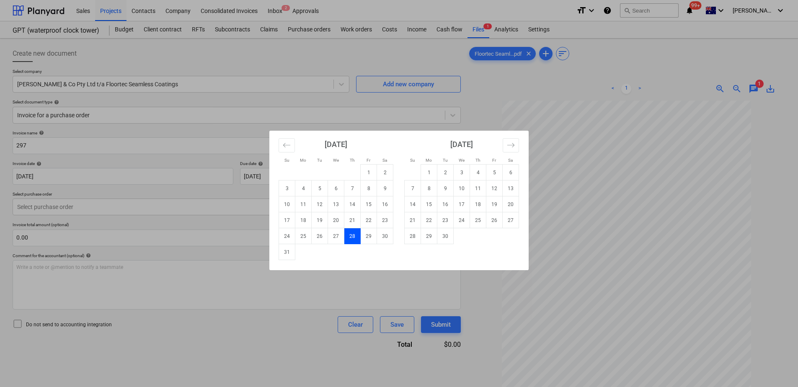
click at [186, 208] on div "Su Mo Tu We Th Fr Sa Su Mo Tu We Th Fr Sa [DATE] 1 2 3 4 5 6 7 8 9 10 11 12 13 …" at bounding box center [399, 193] width 798 height 387
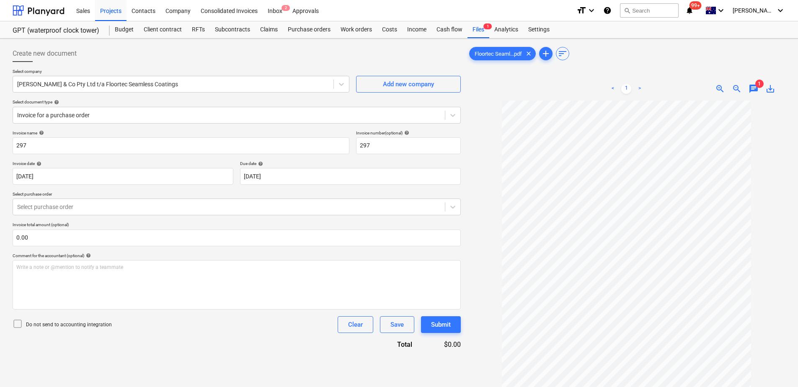
click at [186, 208] on div at bounding box center [229, 207] width 424 height 8
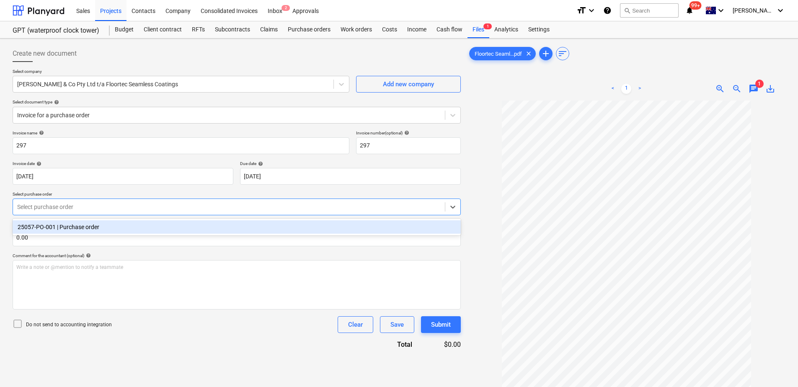
click at [181, 225] on div "25057-PO-001 | Purchase order" at bounding box center [237, 226] width 448 height 13
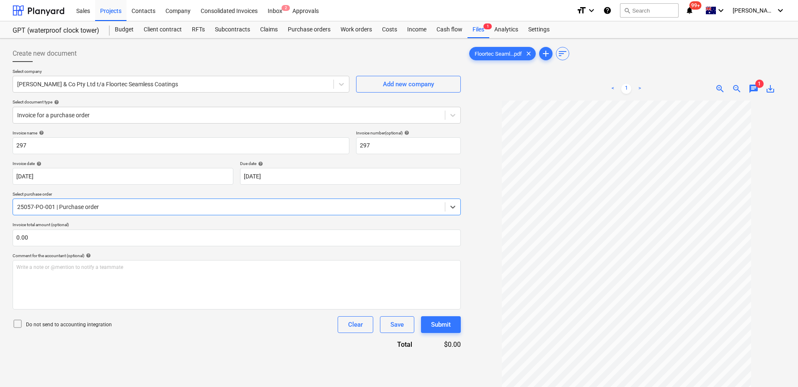
click at [189, 341] on div "Invoice name help 297 Invoice number (optional) help 297 Invoice date help [DAT…" at bounding box center [237, 239] width 448 height 219
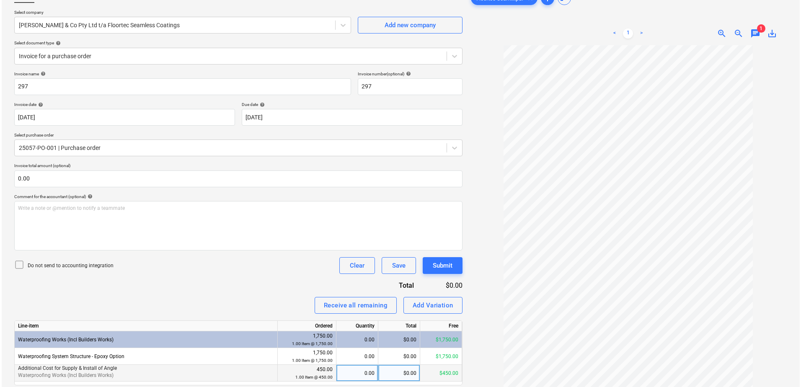
scroll to position [88, 0]
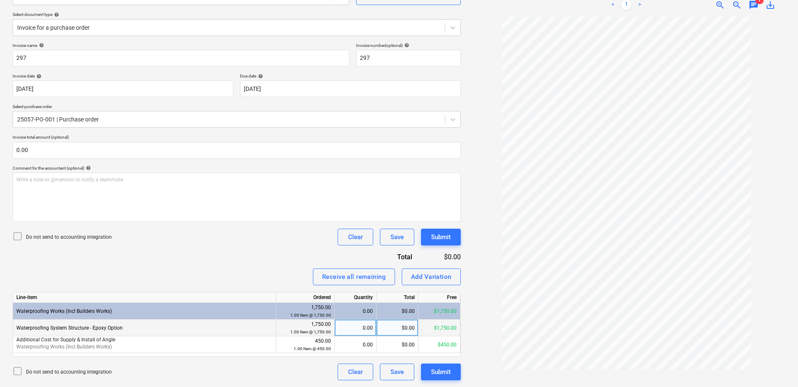
click at [358, 333] on div "0.00" at bounding box center [355, 328] width 35 height 17
type input "1"
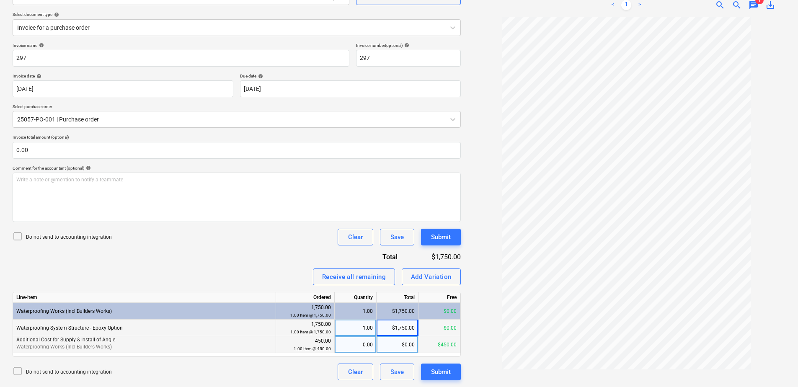
click at [359, 348] on div "0.00" at bounding box center [355, 344] width 35 height 17
type input "1"
click at [438, 367] on div "Submit" at bounding box center [441, 372] width 20 height 11
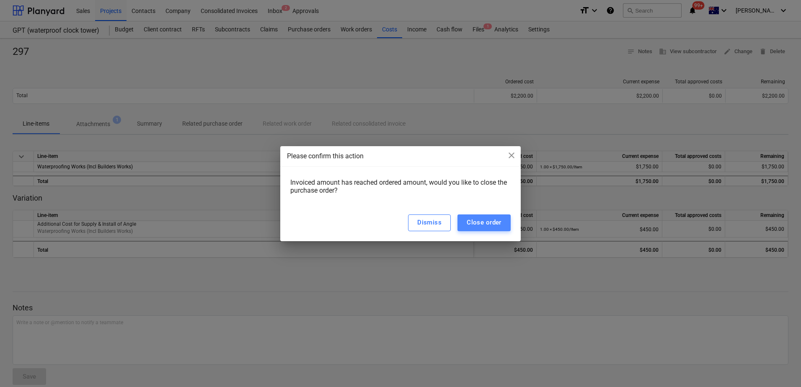
click at [487, 225] on div "Close order" at bounding box center [484, 222] width 35 height 11
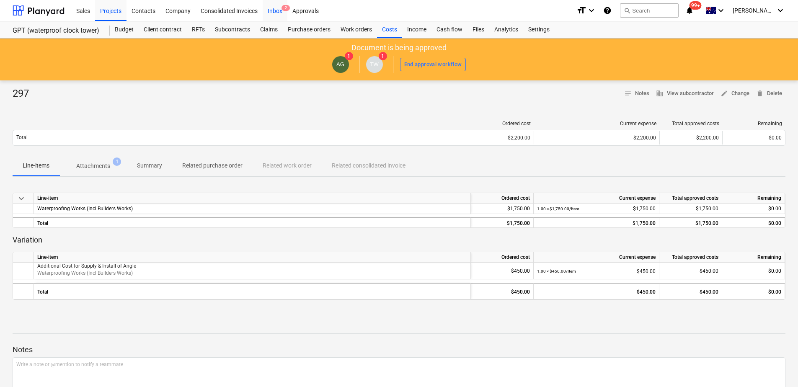
click at [279, 15] on div "Inbox 2" at bounding box center [275, 10] width 25 height 21
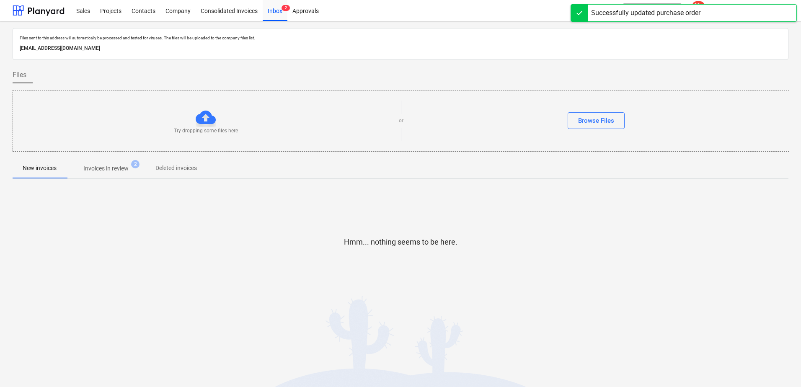
click at [113, 171] on p "Invoices in review" at bounding box center [105, 168] width 45 height 9
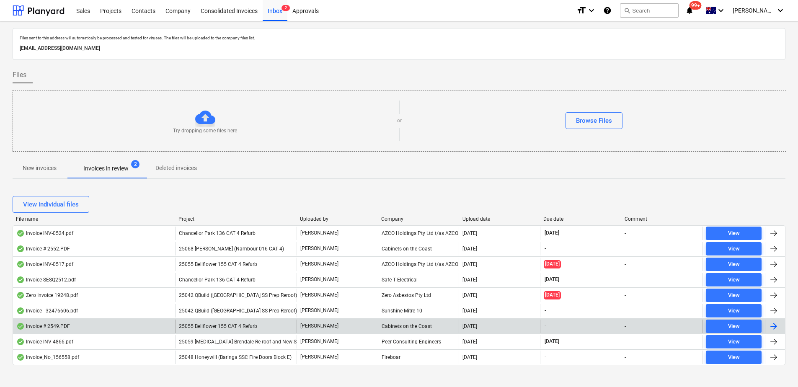
click at [256, 326] on span "25055 Bellflower 155 CAT 4 Refurb" at bounding box center [218, 326] width 78 height 6
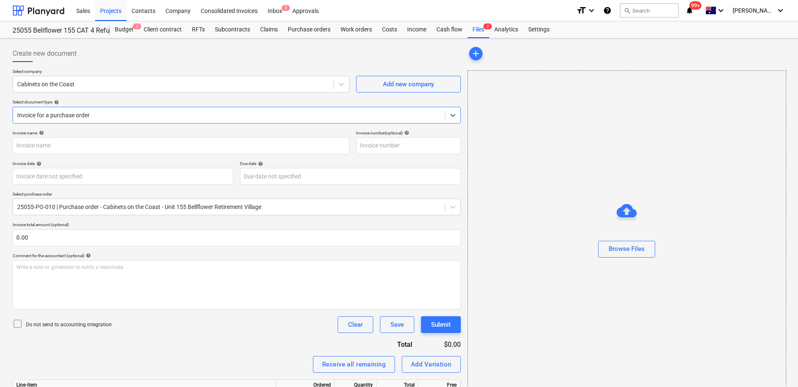
type input "2549"
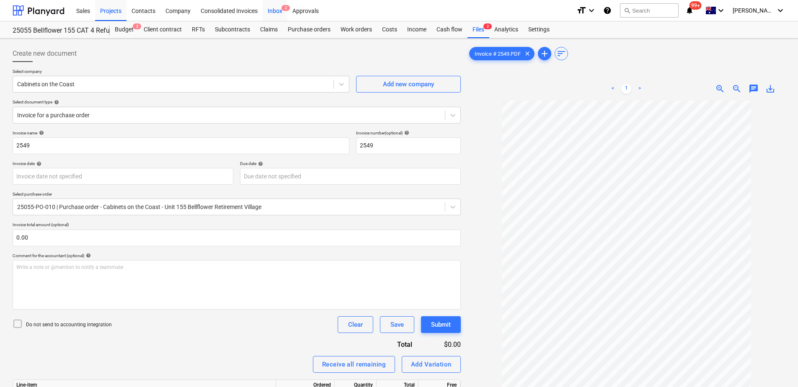
click at [279, 10] on div "Inbox 2" at bounding box center [275, 10] width 25 height 21
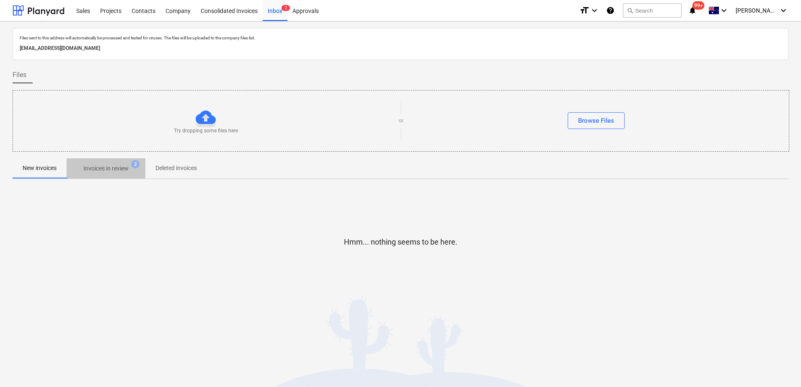
click at [97, 177] on button "Invoices in review 2" at bounding box center [106, 168] width 79 height 20
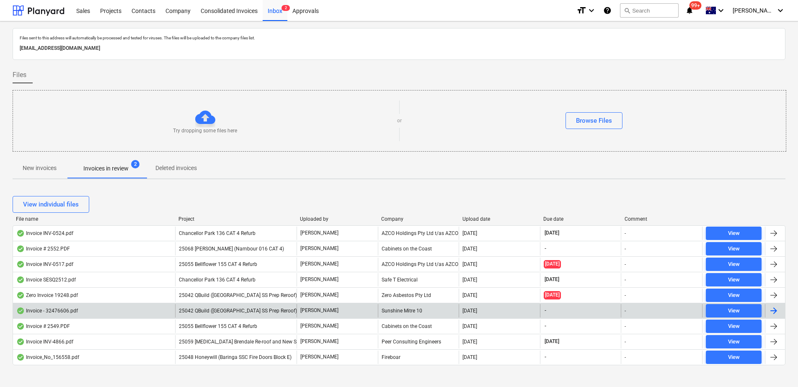
click at [251, 309] on span "25042 QBuild ([GEOGRAPHIC_DATA] SS Prep Reroof)" at bounding box center [238, 311] width 118 height 6
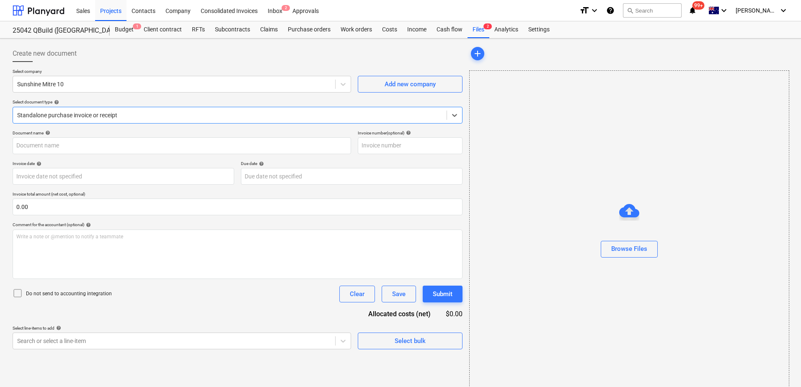
type input "32476606"
type input "[DATE]"
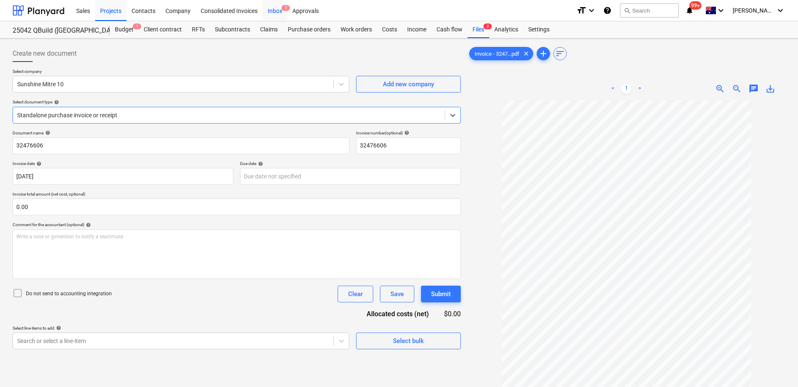
click at [279, 13] on div "Inbox 2" at bounding box center [275, 10] width 25 height 21
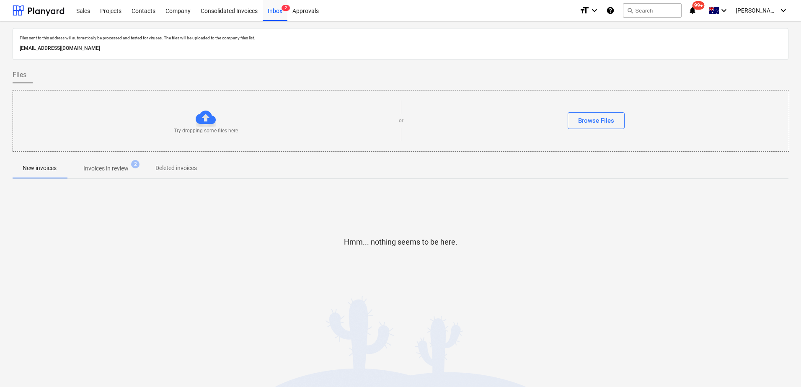
click at [113, 166] on p "Invoices in review" at bounding box center [105, 168] width 45 height 9
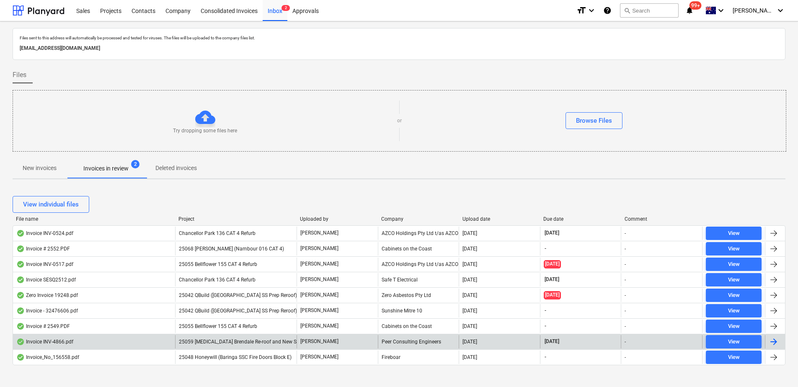
click at [261, 340] on span "25059 [MEDICAL_DATA] Brendale Re-roof and New Shed" at bounding box center [242, 342] width 126 height 6
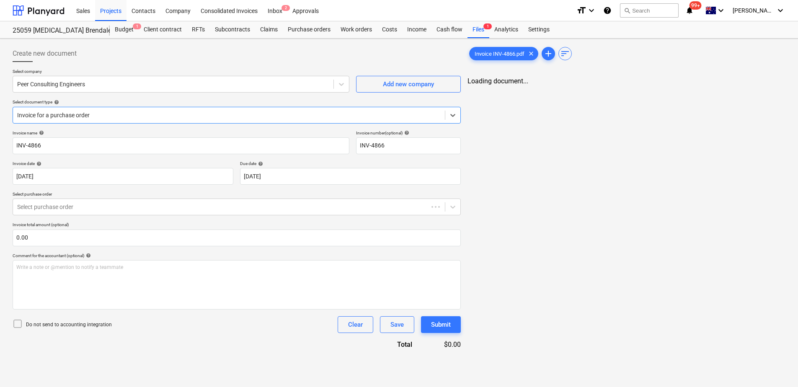
type input "INV-4866"
type input "[DATE]"
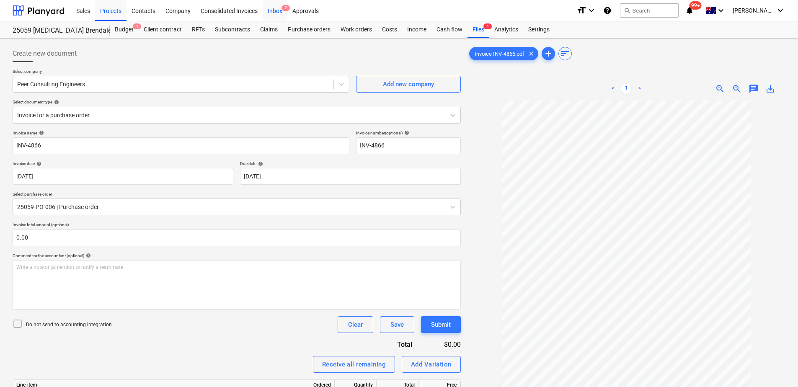
click at [279, 10] on div "Inbox 2" at bounding box center [275, 10] width 25 height 21
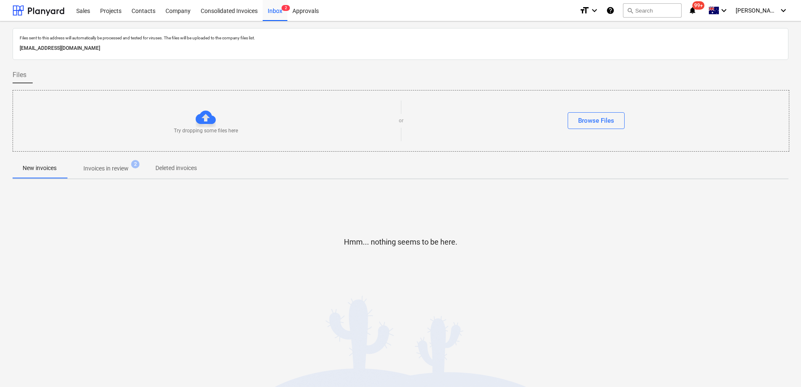
click at [125, 167] on p "Invoices in review" at bounding box center [105, 168] width 45 height 9
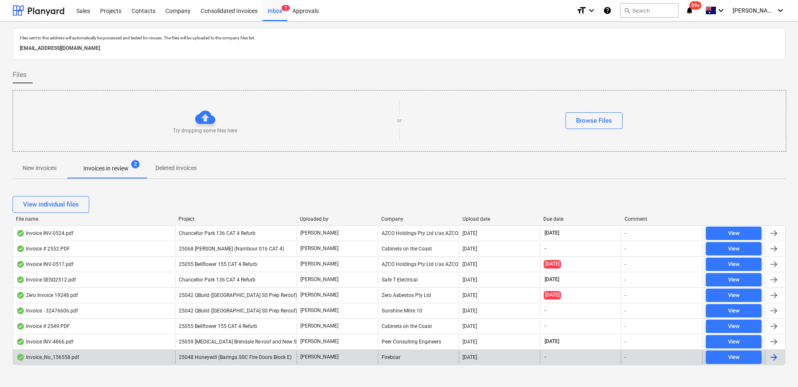
click at [273, 359] on span "25048 Honeywill (Baringa SSC Fire Doors Block E)" at bounding box center [235, 357] width 113 height 6
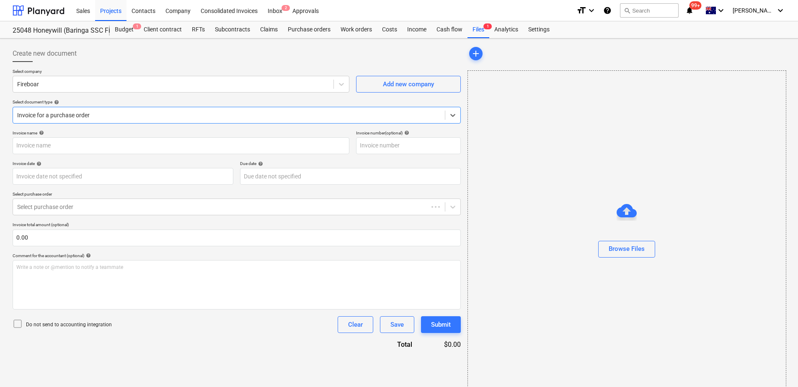
type input "Invoice_No_156558.pdf"
type input "[DATE]"
